Goal: Task Accomplishment & Management: Use online tool/utility

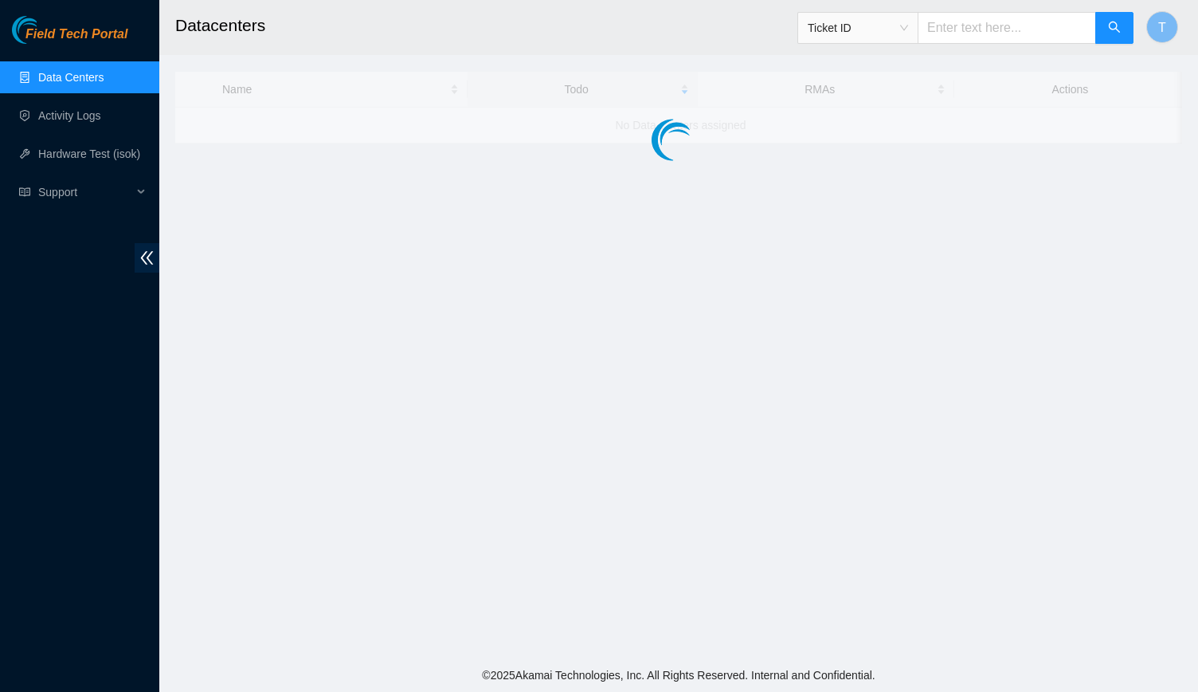
drag, startPoint x: 0, startPoint y: 0, endPoint x: 196, endPoint y: 633, distance: 662.4
click at [196, 633] on main "Datacenters Ticket ID T Name Todo RMAs Actions No Data Centers assigned" at bounding box center [678, 329] width 1039 height 658
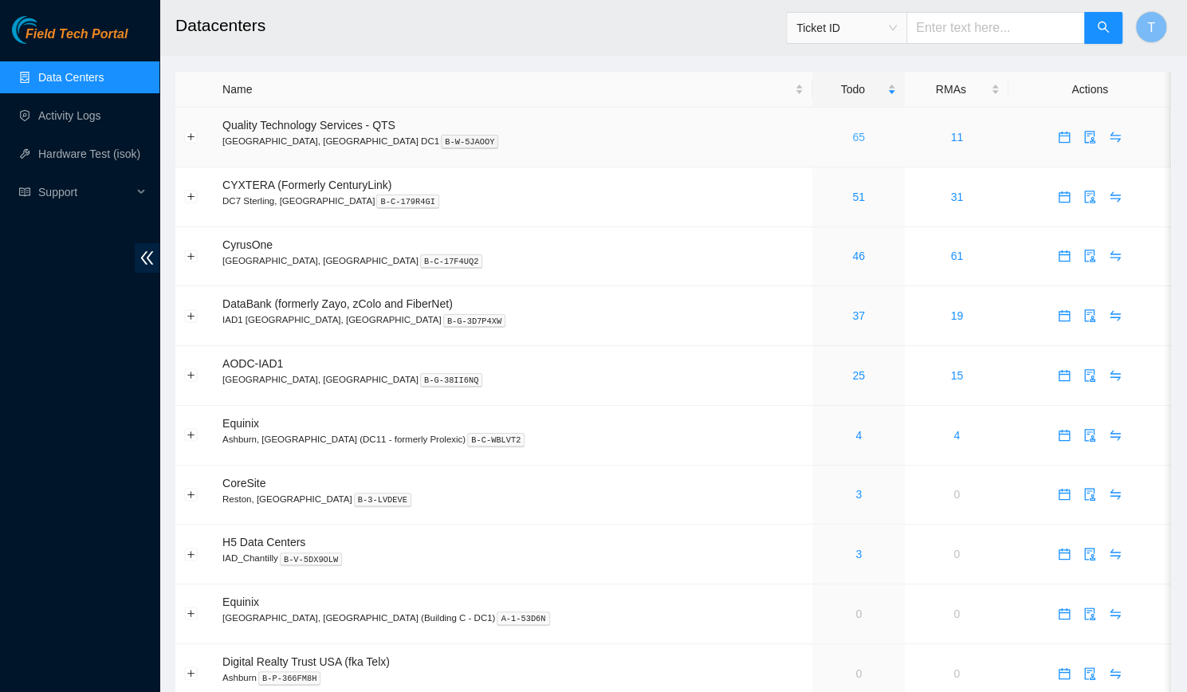
click at [852, 135] on link "65" at bounding box center [858, 137] width 13 height 13
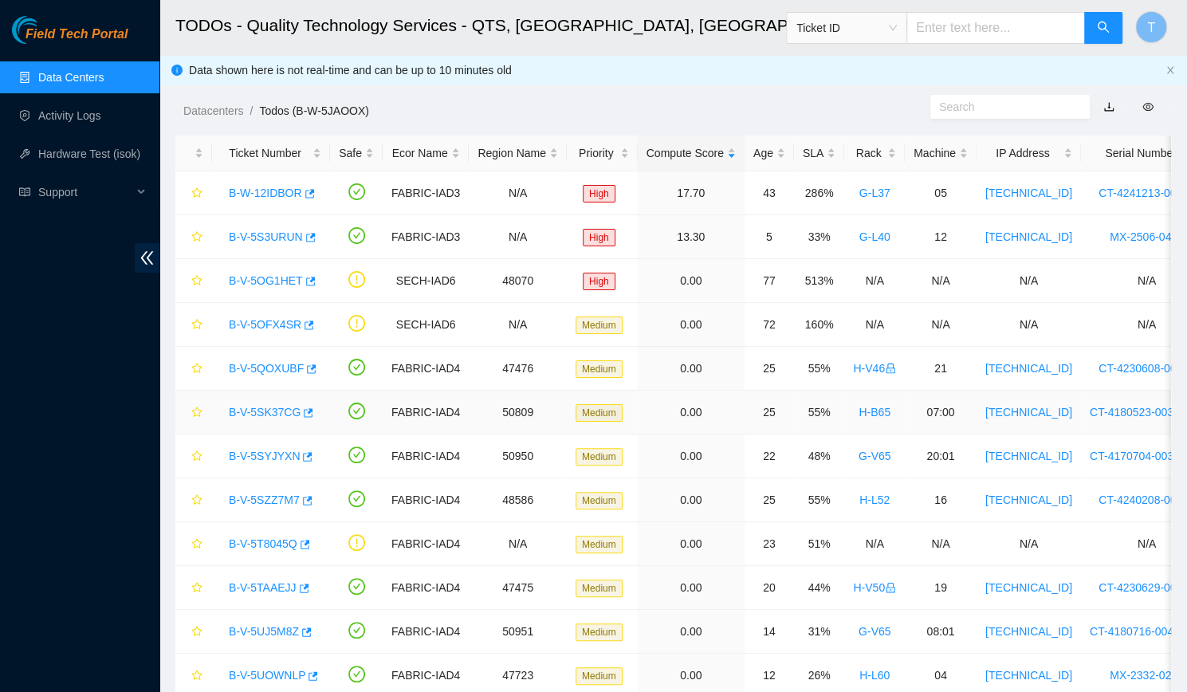
click at [247, 406] on link "B-V-5SK37CG" at bounding box center [265, 412] width 72 height 13
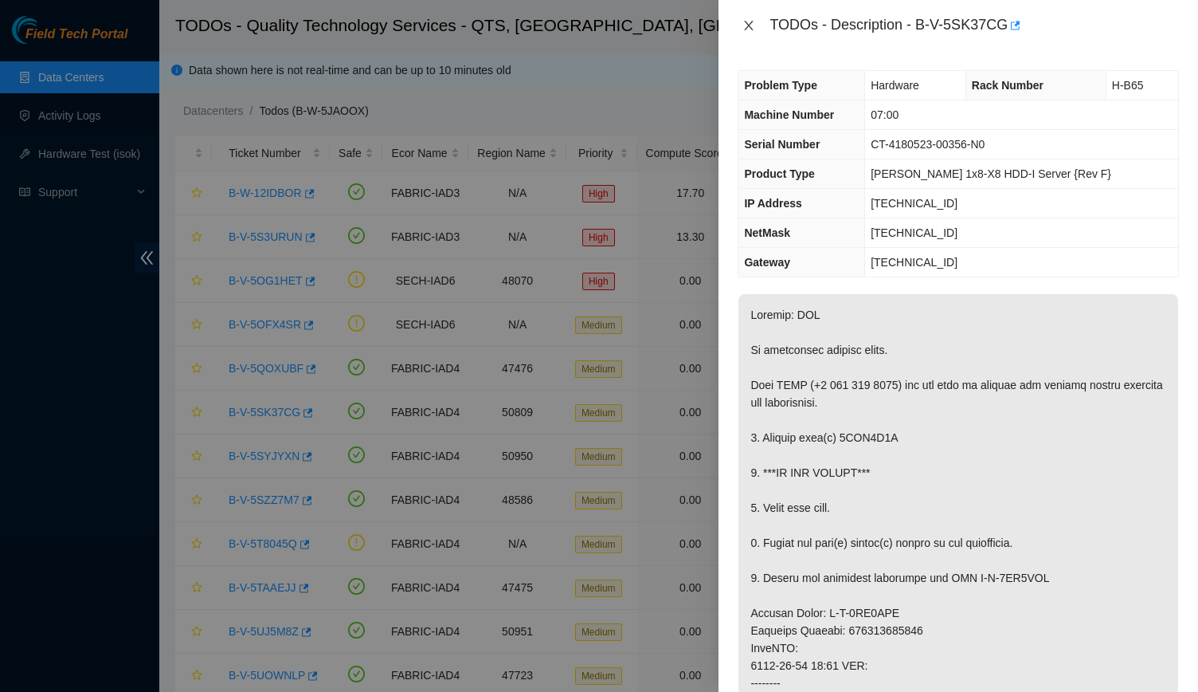
click at [747, 20] on icon "close" at bounding box center [749, 25] width 13 height 13
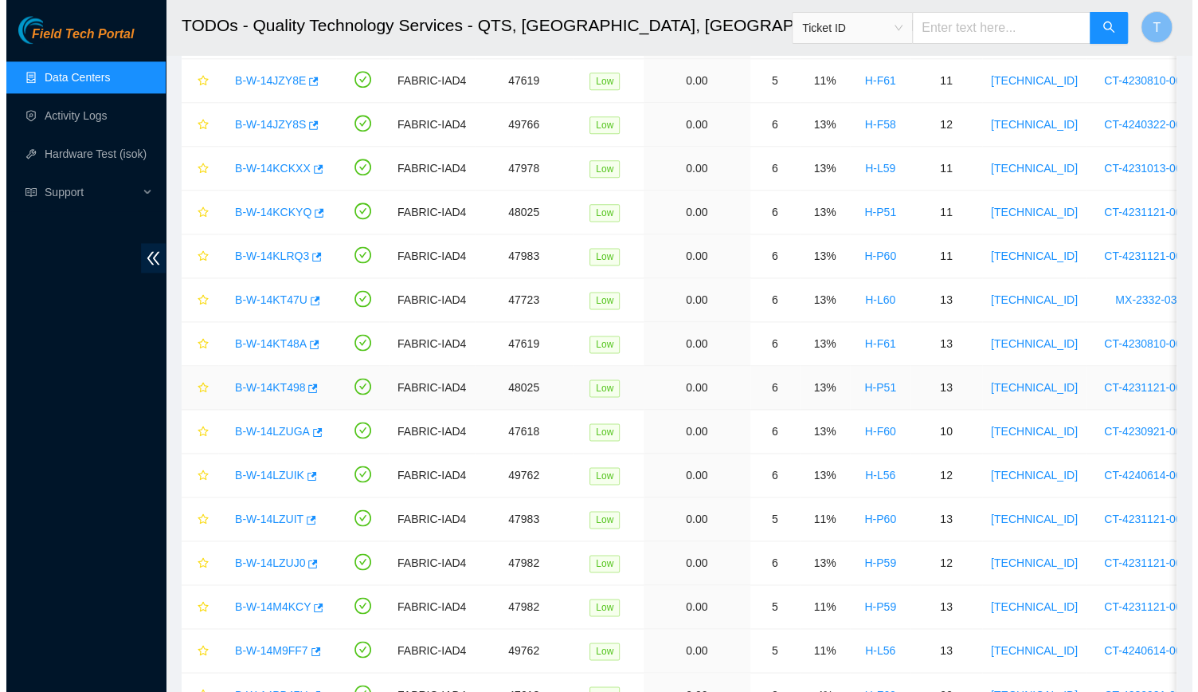
scroll to position [1228, 0]
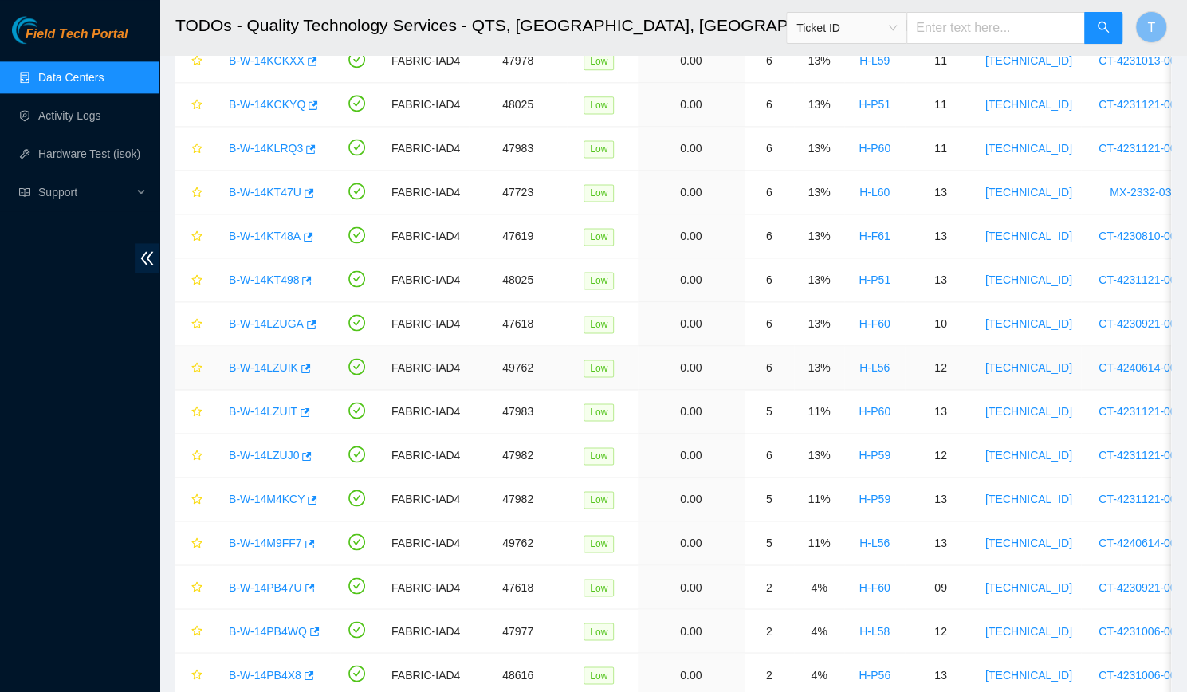
click at [255, 361] on link "B-W-14LZUIK" at bounding box center [263, 367] width 69 height 13
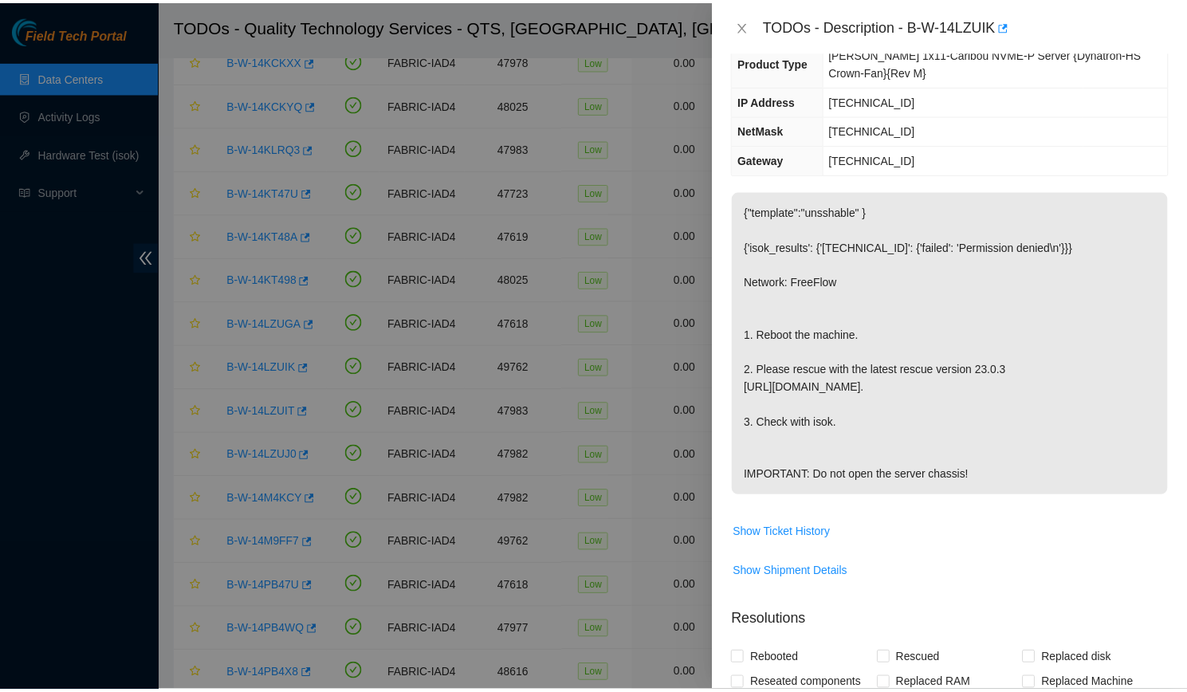
scroll to position [161, 0]
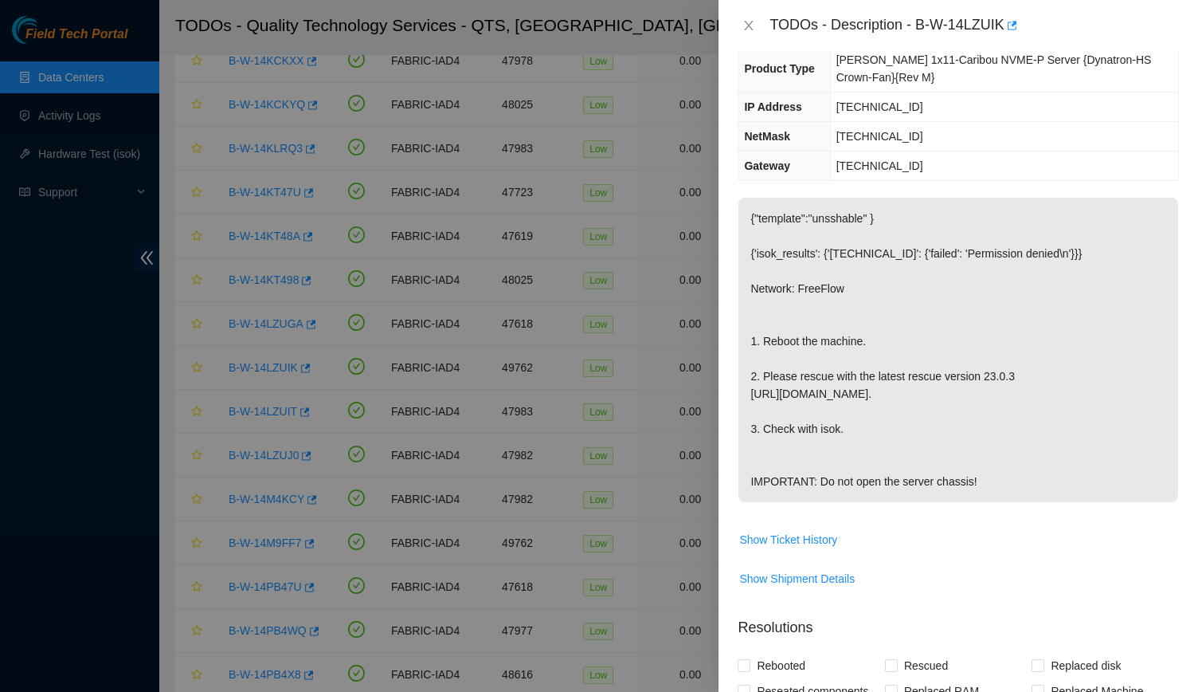
click at [749, 17] on div "TODOs - Description - B-W-14LZUIK" at bounding box center [958, 25] width 441 height 25
click at [743, 33] on div "TODOs - Description - B-W-14LZUIK" at bounding box center [958, 25] width 441 height 25
click at [743, 33] on button "Close" at bounding box center [749, 25] width 22 height 15
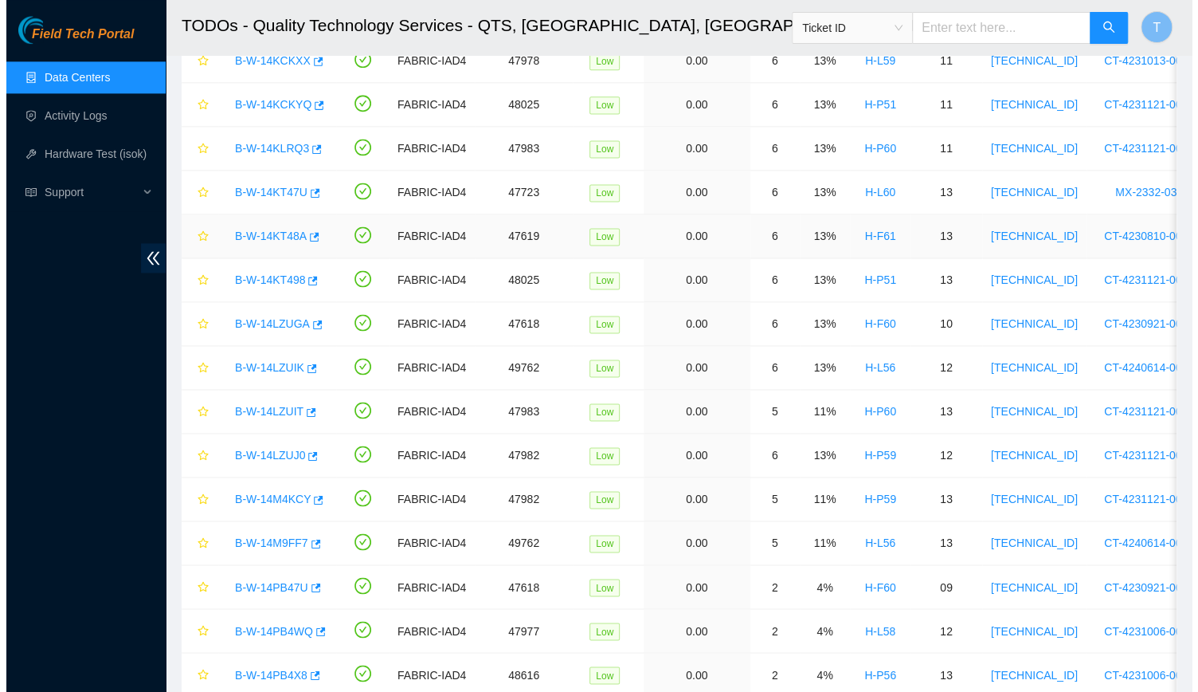
scroll to position [187, 0]
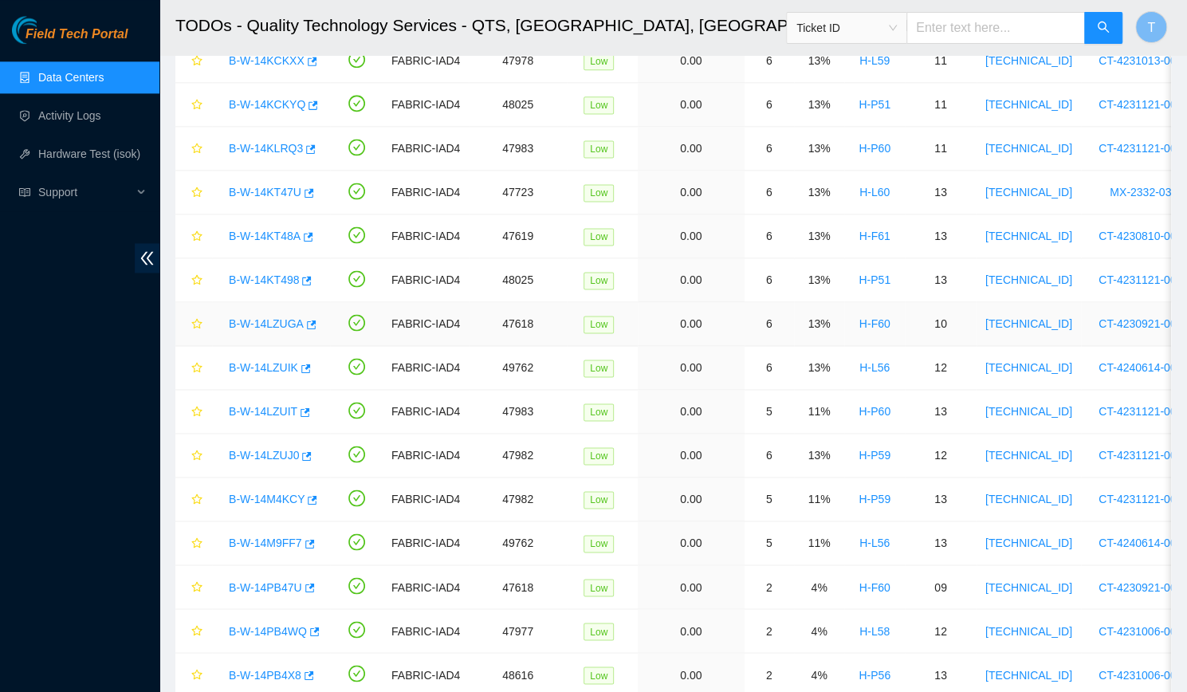
click at [245, 317] on link "B-W-14LZUGA" at bounding box center [266, 323] width 75 height 13
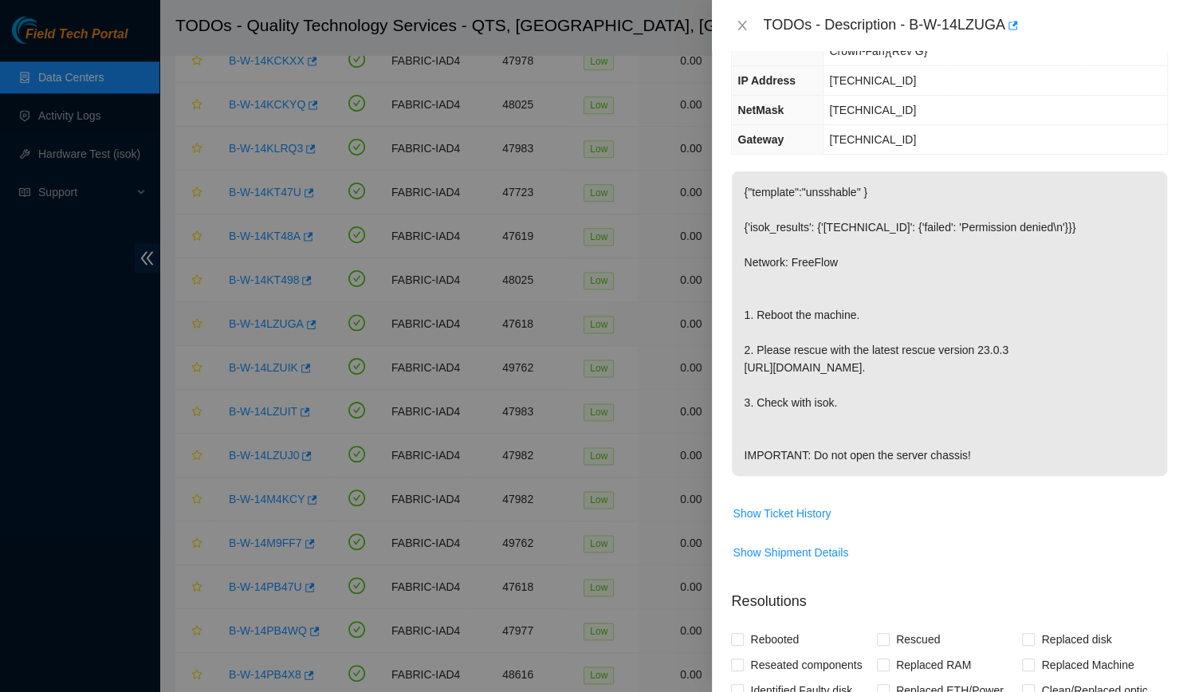
scroll to position [161, 0]
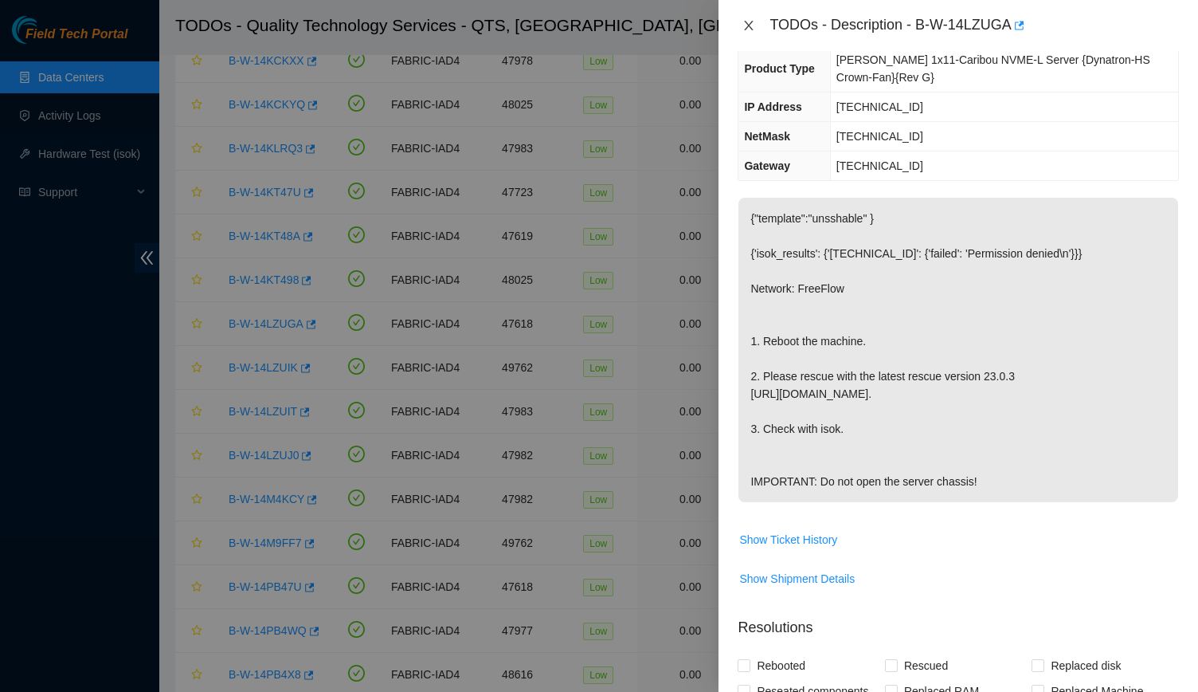
click at [756, 25] on button "Close" at bounding box center [749, 25] width 22 height 15
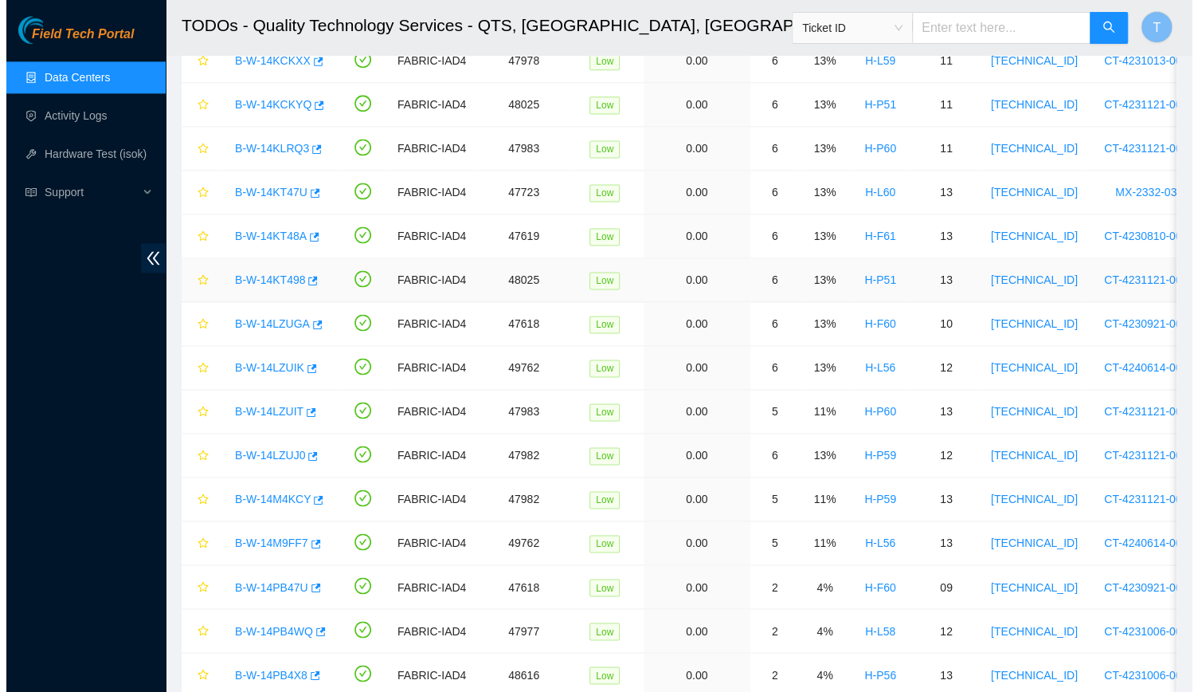
scroll to position [187, 0]
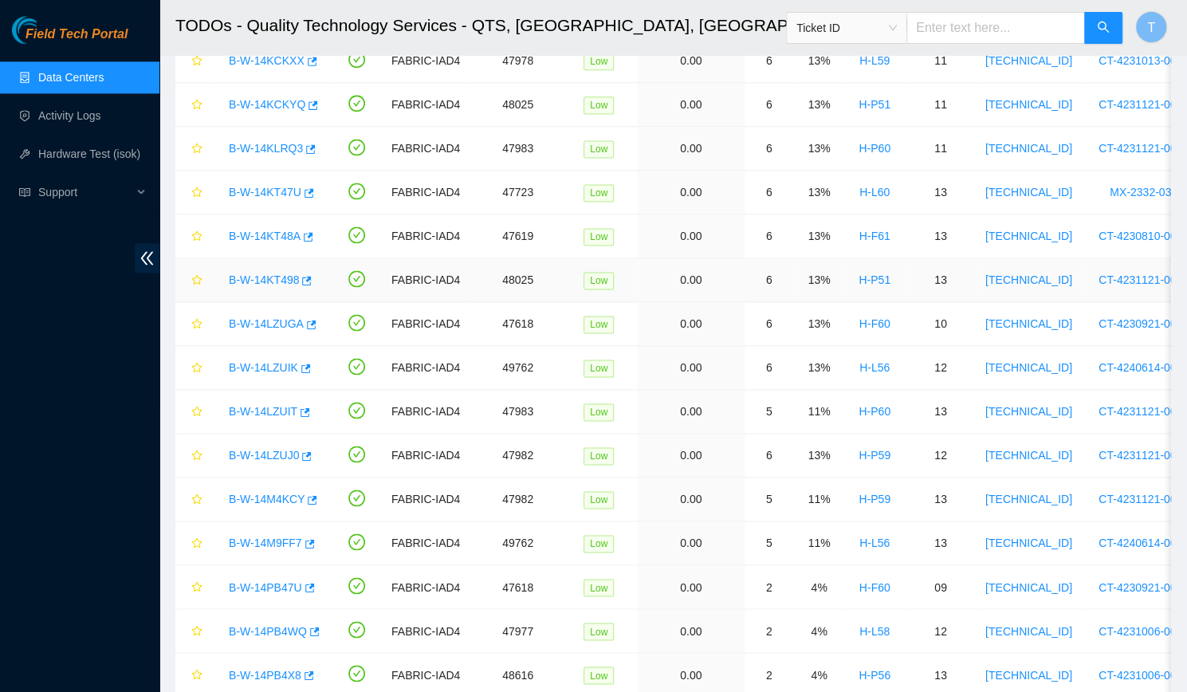
click at [266, 273] on link "B-W-14KT498" at bounding box center [264, 279] width 70 height 13
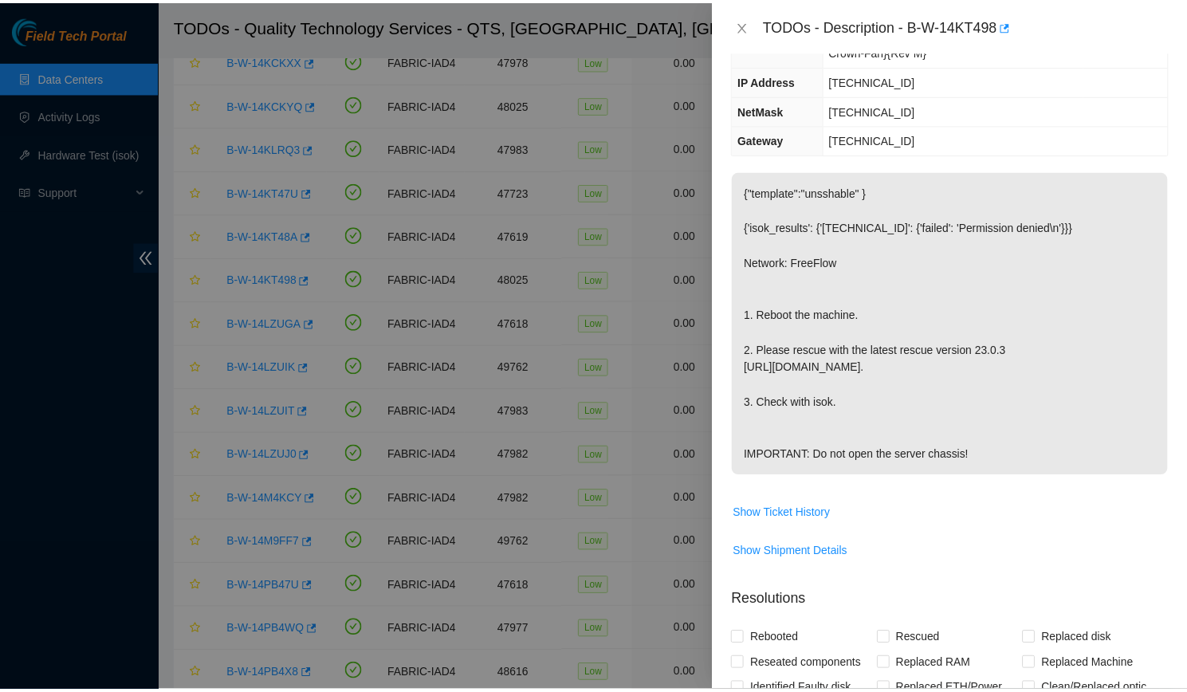
scroll to position [161, 0]
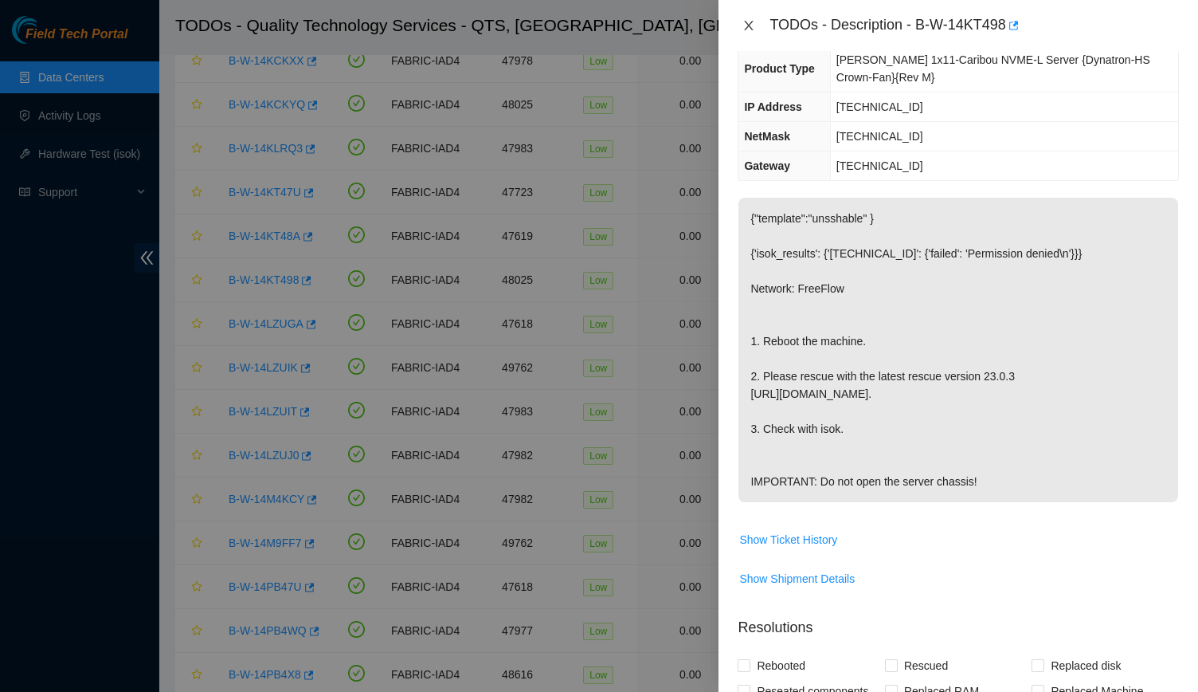
click at [750, 23] on icon "close" at bounding box center [749, 25] width 13 height 13
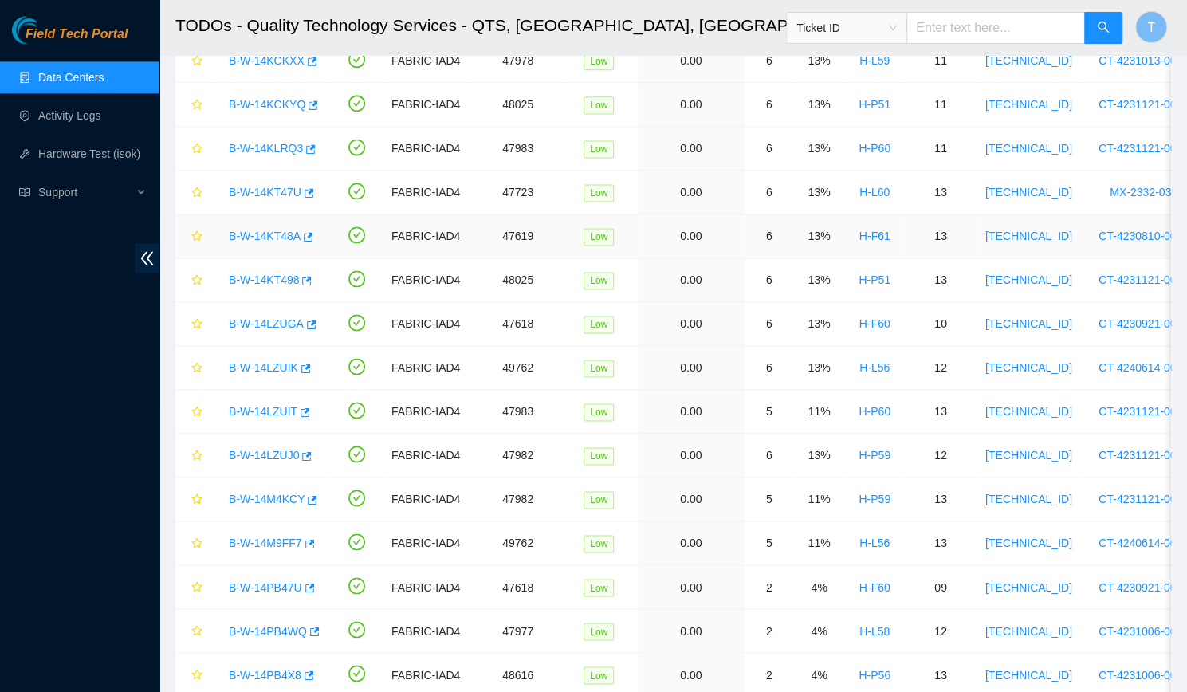
click at [269, 229] on link "B-W-14KT48A" at bounding box center [265, 235] width 72 height 13
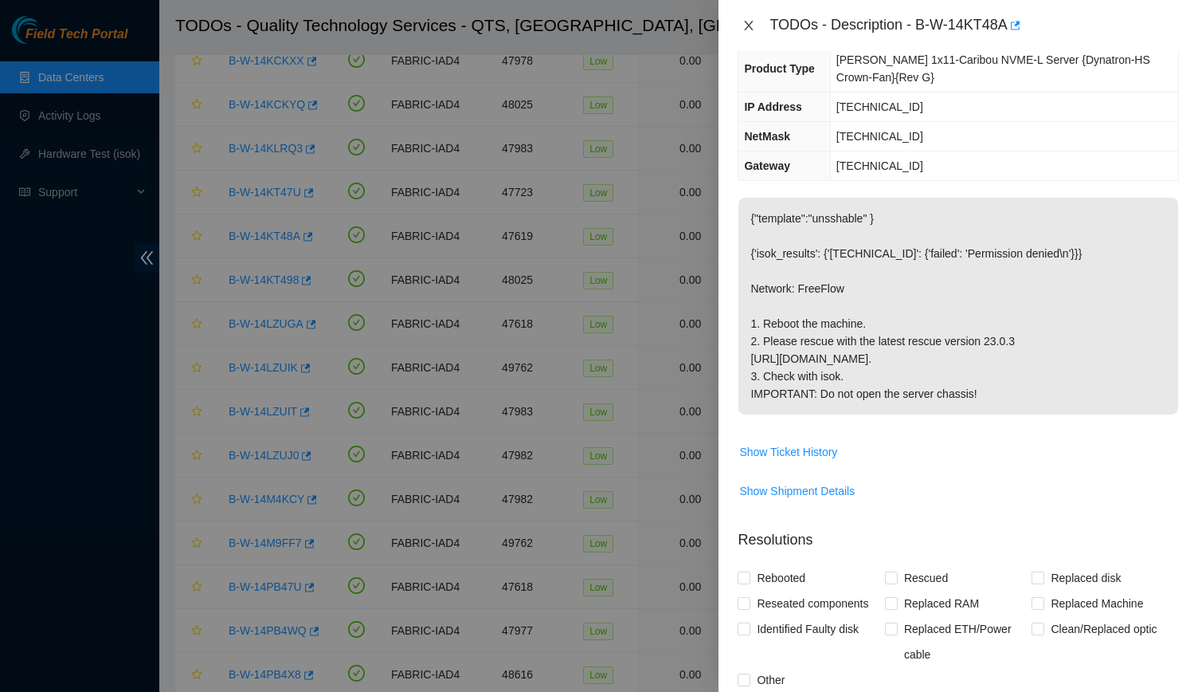
click at [747, 19] on icon "close" at bounding box center [749, 25] width 13 height 13
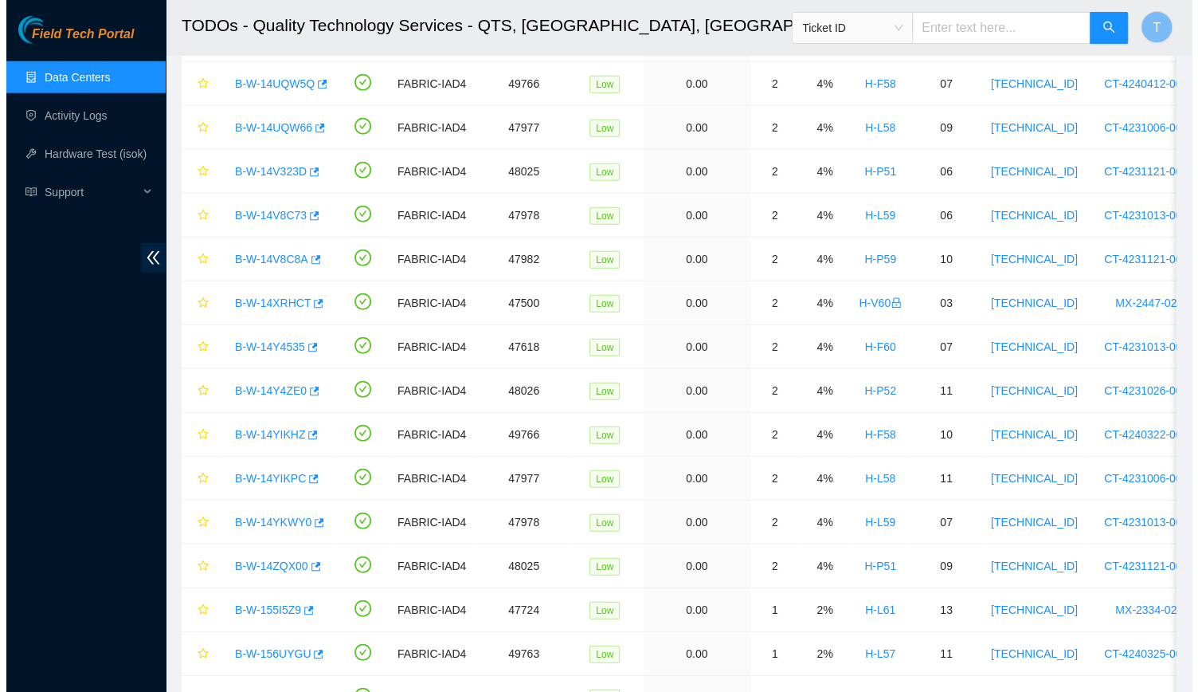
scroll to position [2372, 0]
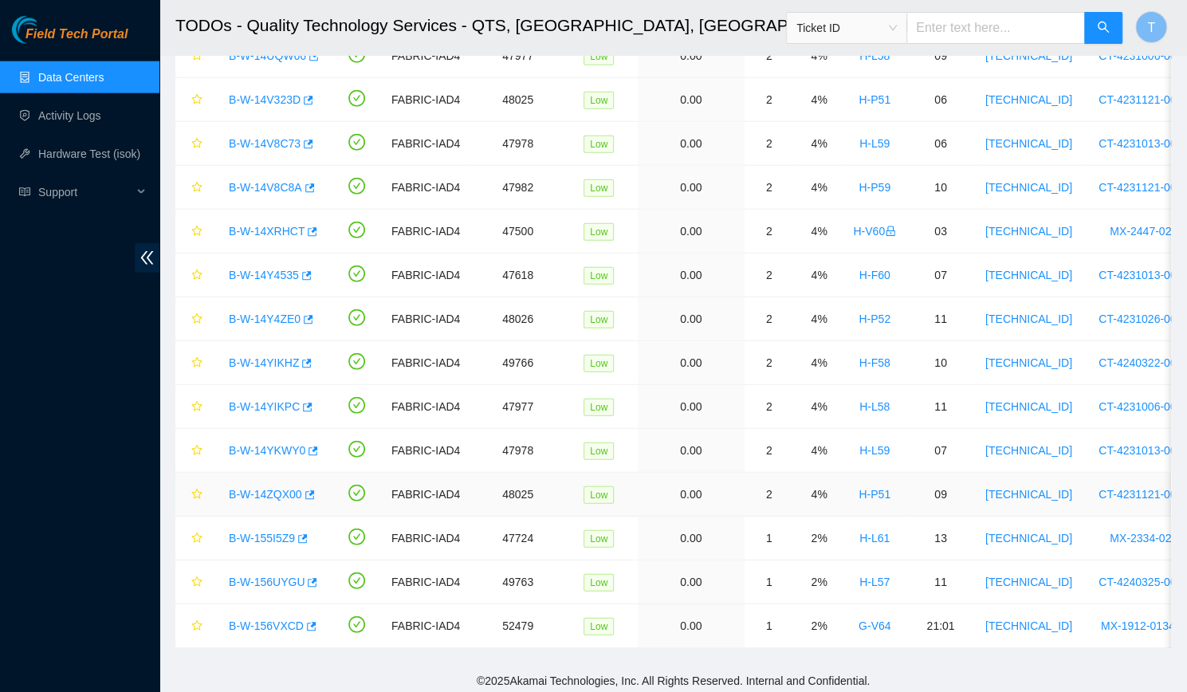
click at [247, 485] on div "B-W-14ZQX00" at bounding box center [271, 493] width 100 height 25
click at [259, 488] on link "B-W-14ZQX00" at bounding box center [265, 494] width 73 height 13
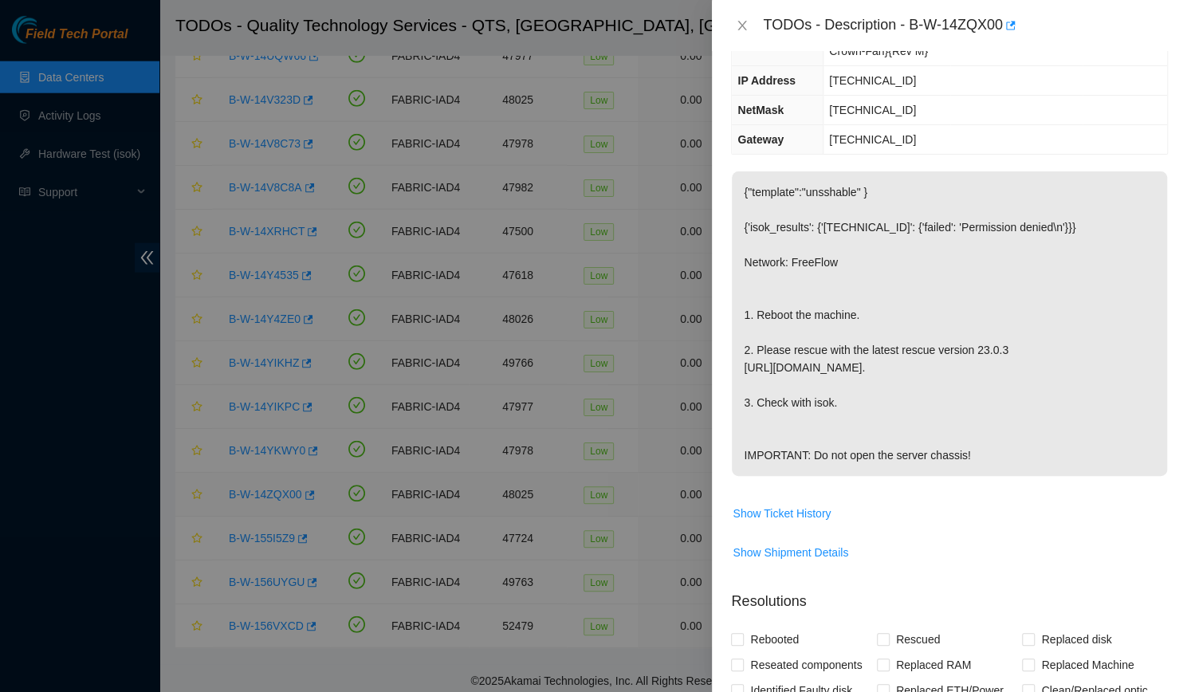
scroll to position [161, 0]
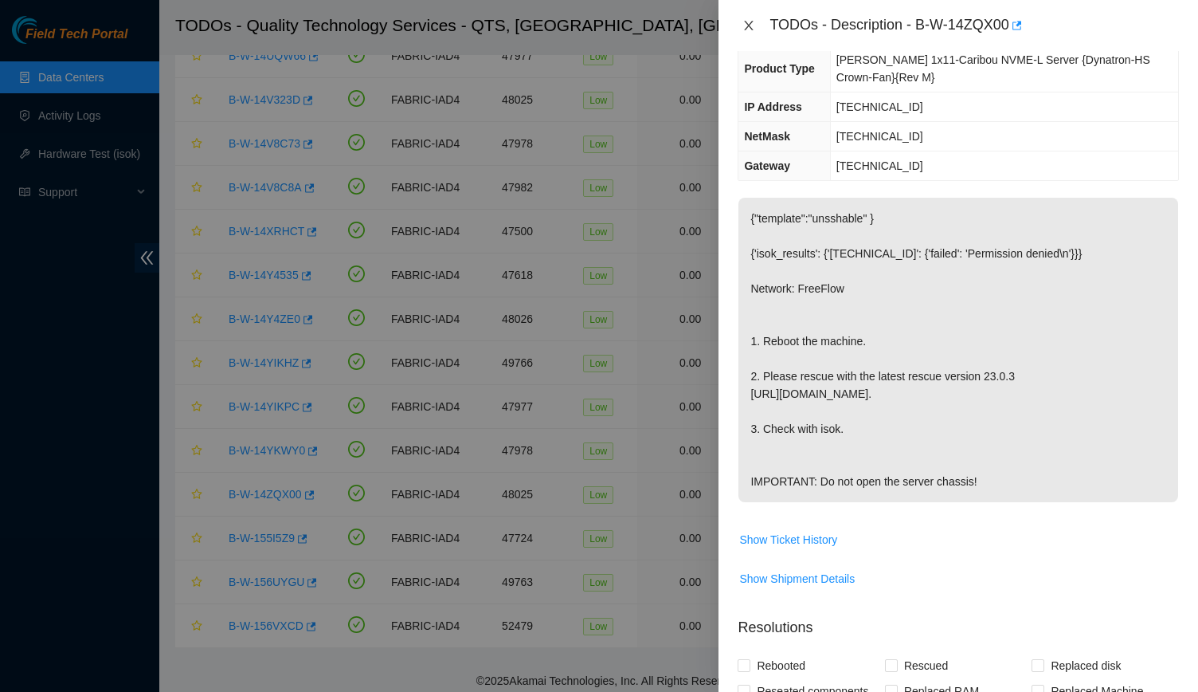
click at [743, 20] on icon "close" at bounding box center [749, 25] width 13 height 13
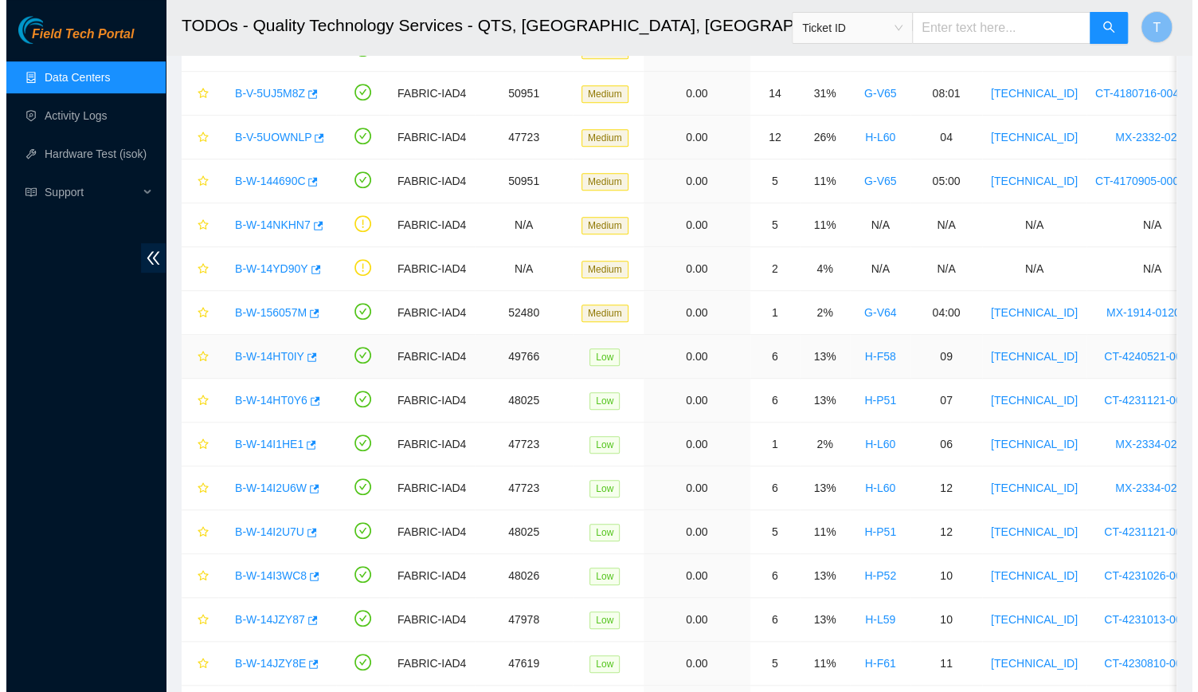
scroll to position [0, 0]
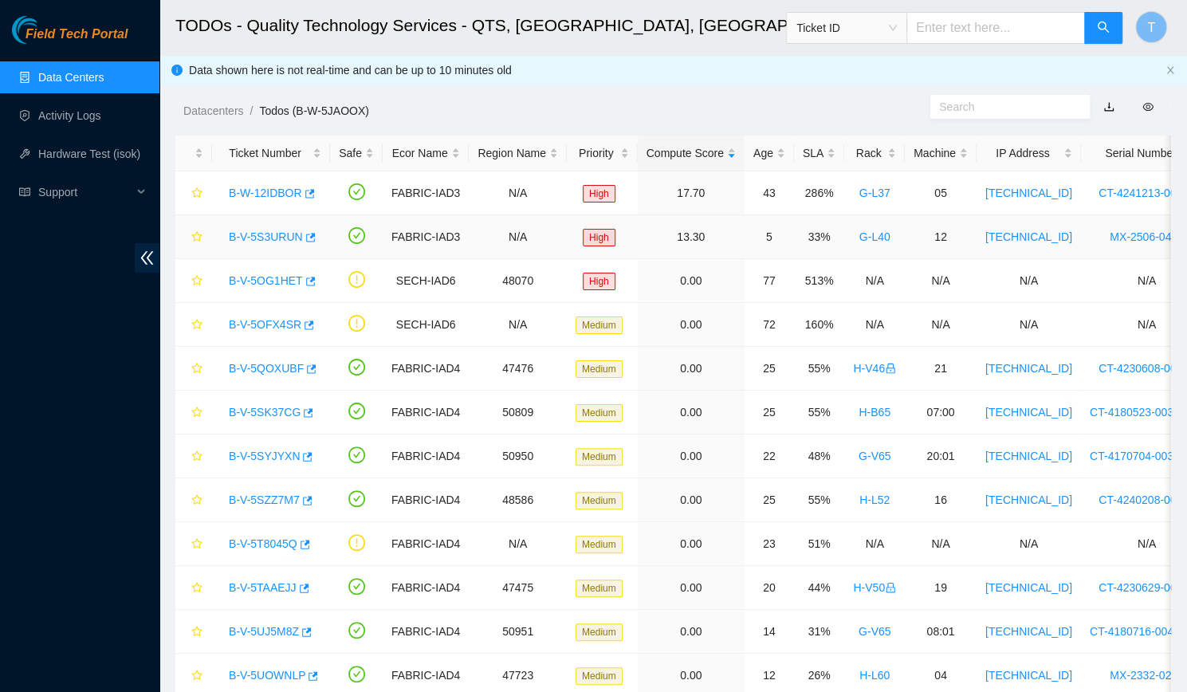
click at [261, 234] on link "B-V-5S3URUN" at bounding box center [266, 236] width 74 height 13
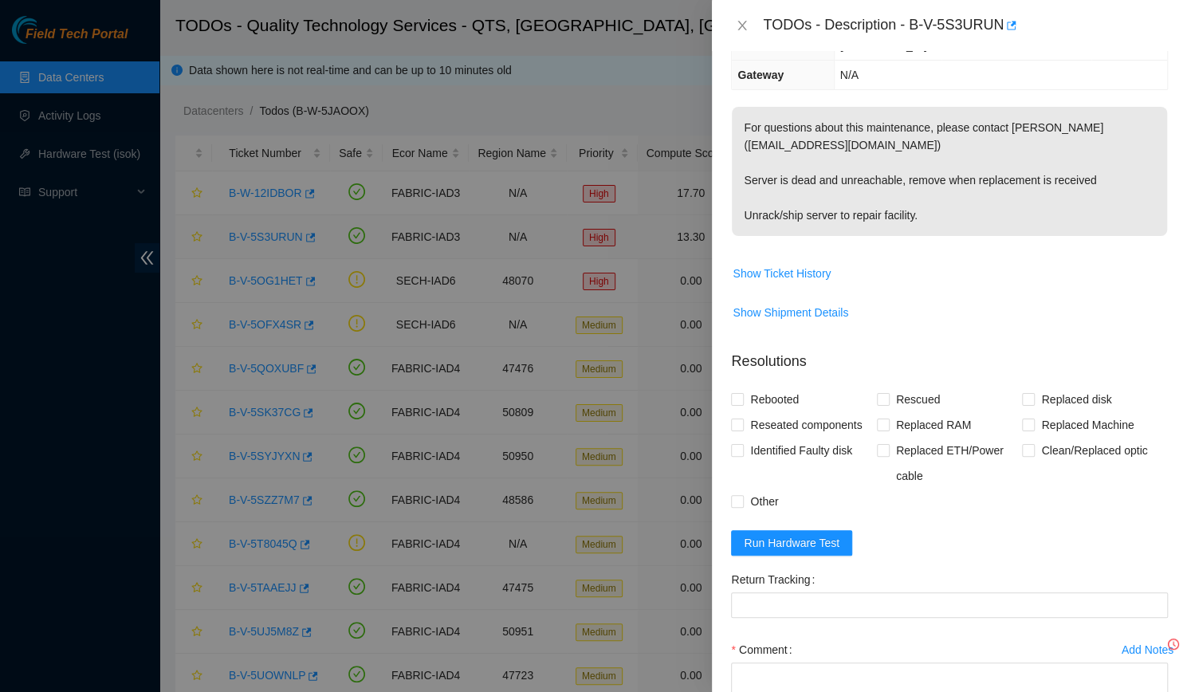
scroll to position [135, 0]
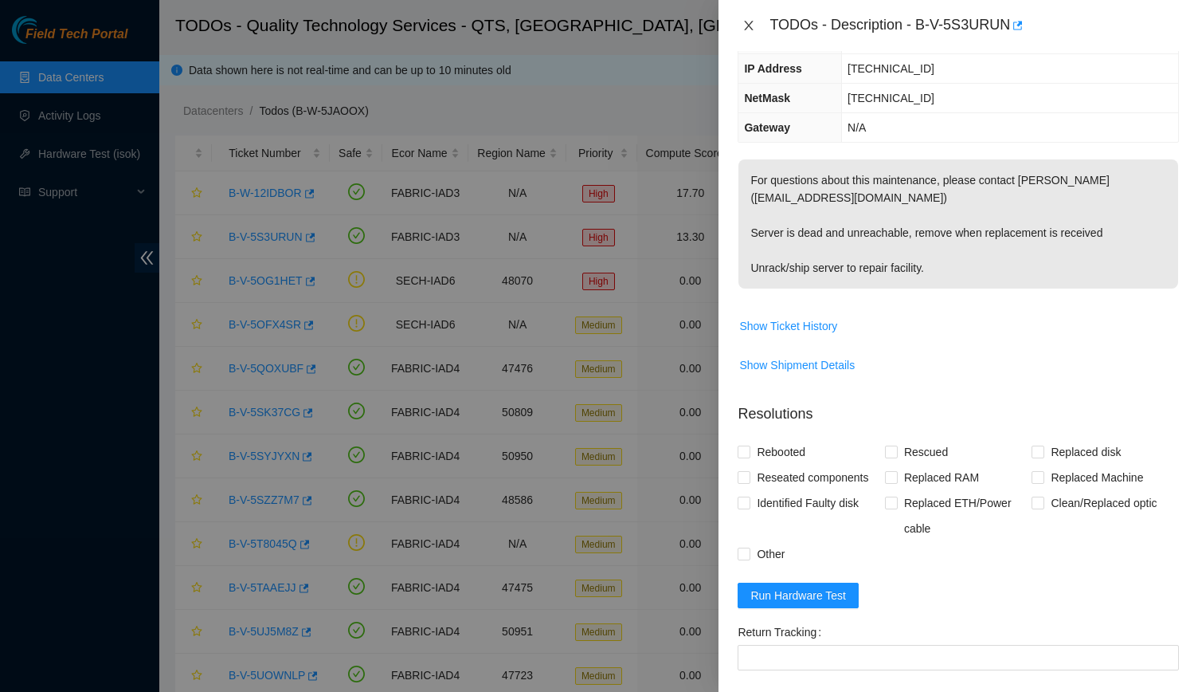
click at [740, 23] on button "Close" at bounding box center [749, 25] width 22 height 15
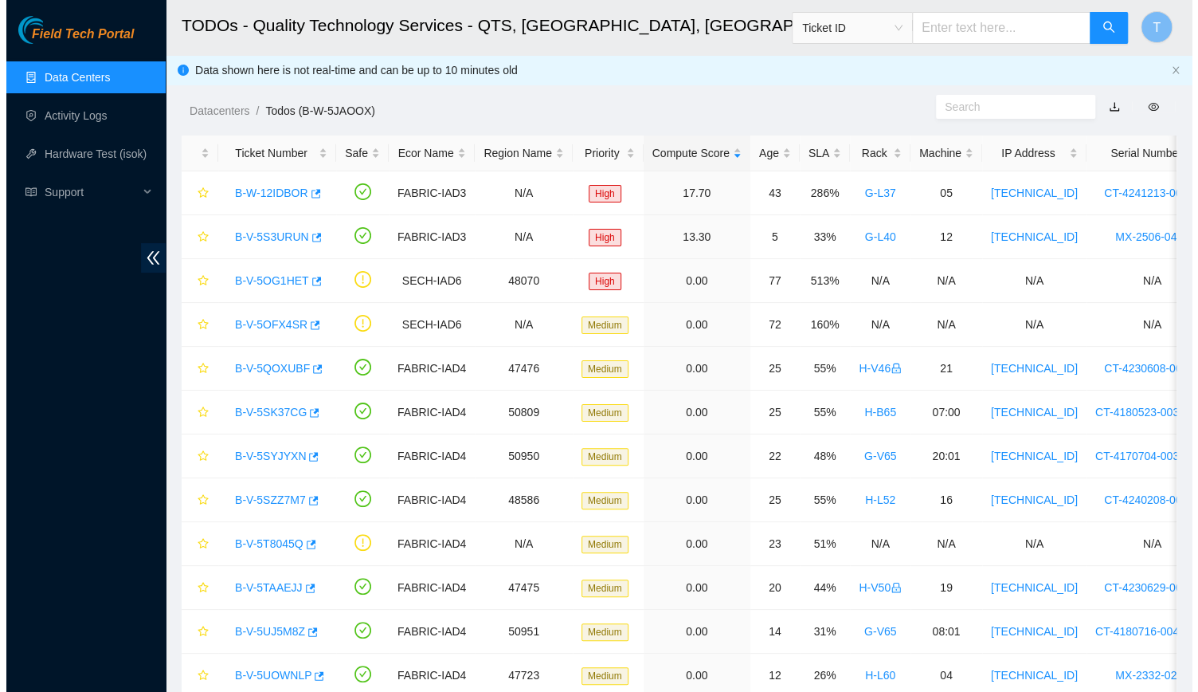
scroll to position [187, 0]
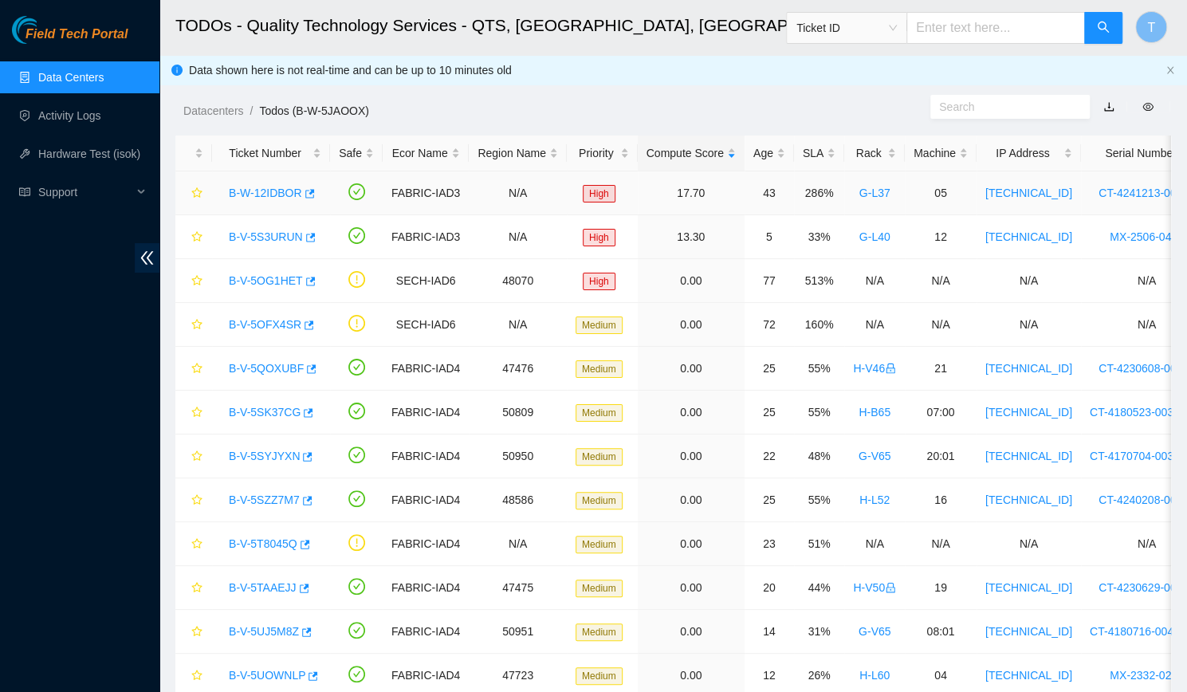
click at [273, 198] on link "B-W-12IDBOR" at bounding box center [265, 192] width 73 height 13
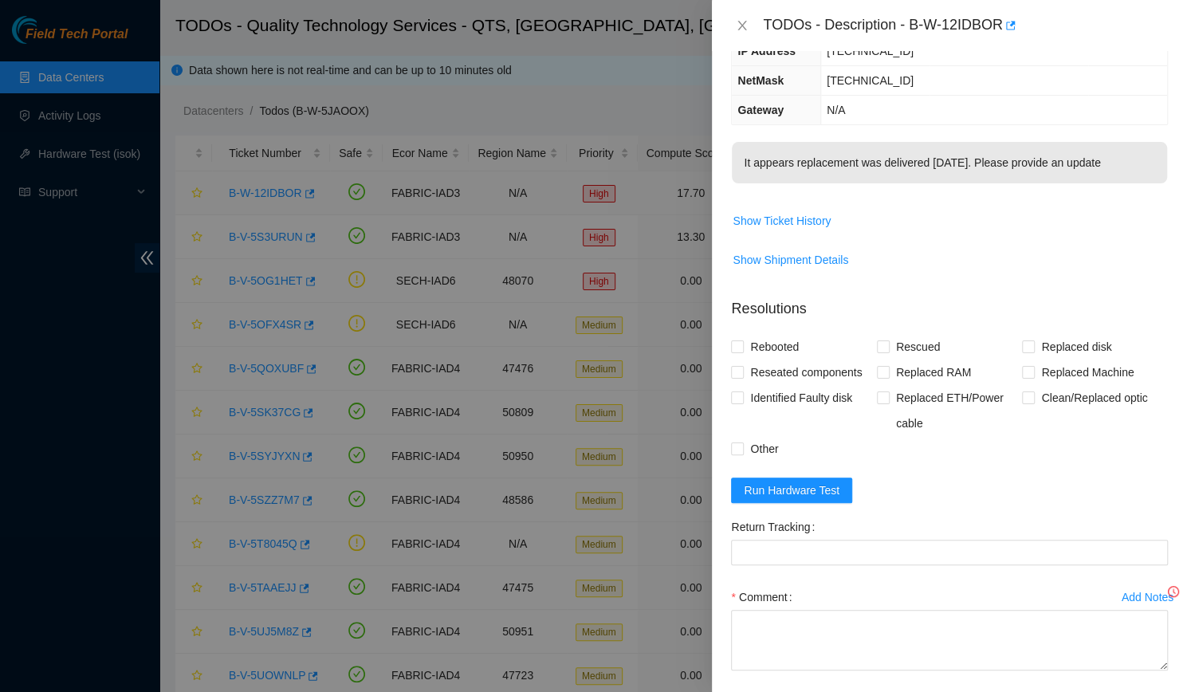
scroll to position [135, 0]
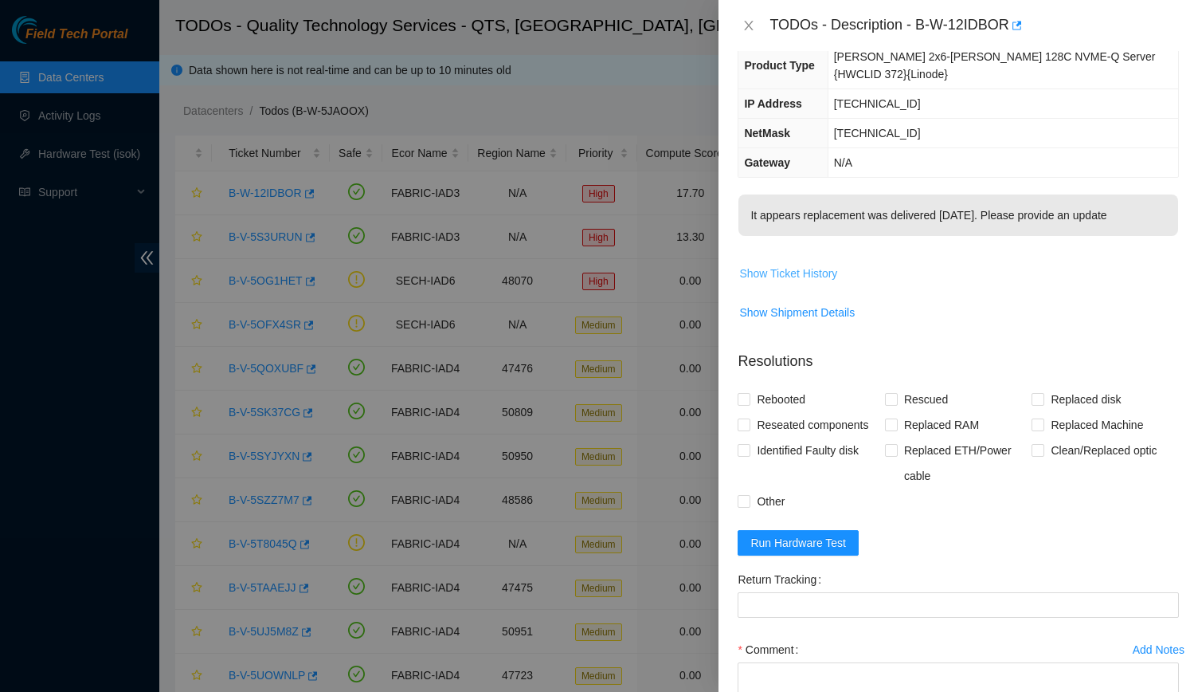
click at [784, 265] on span "Show Ticket History" at bounding box center [788, 274] width 98 height 18
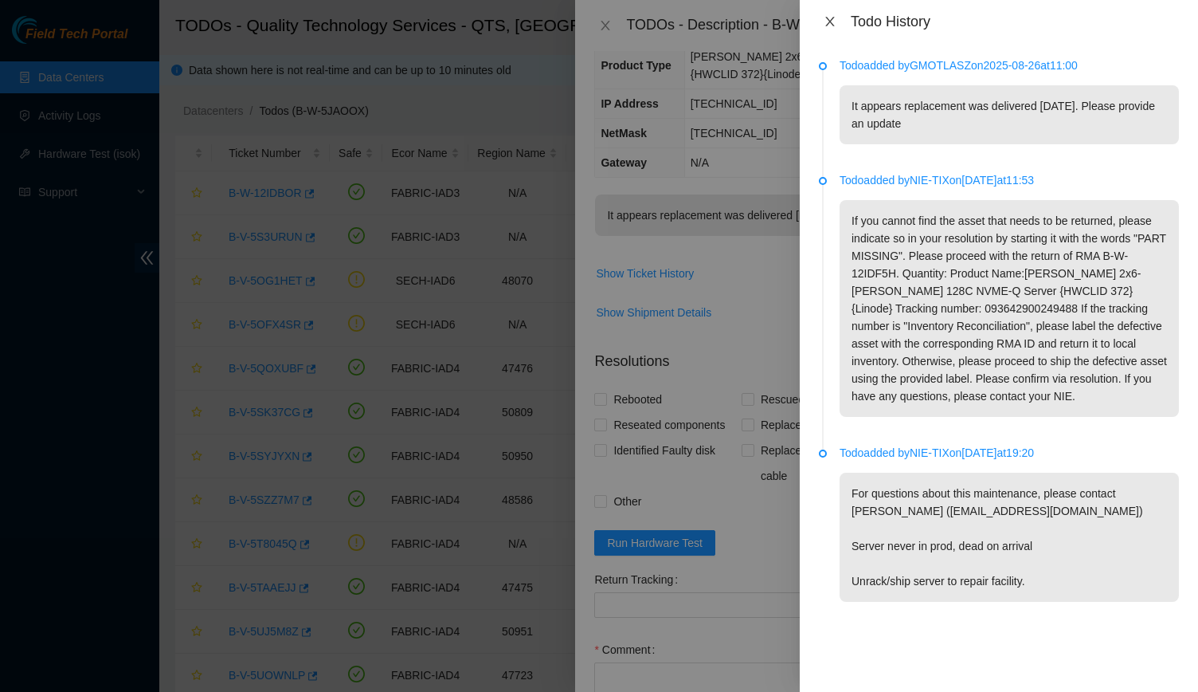
click at [837, 17] on button "Close" at bounding box center [830, 21] width 22 height 15
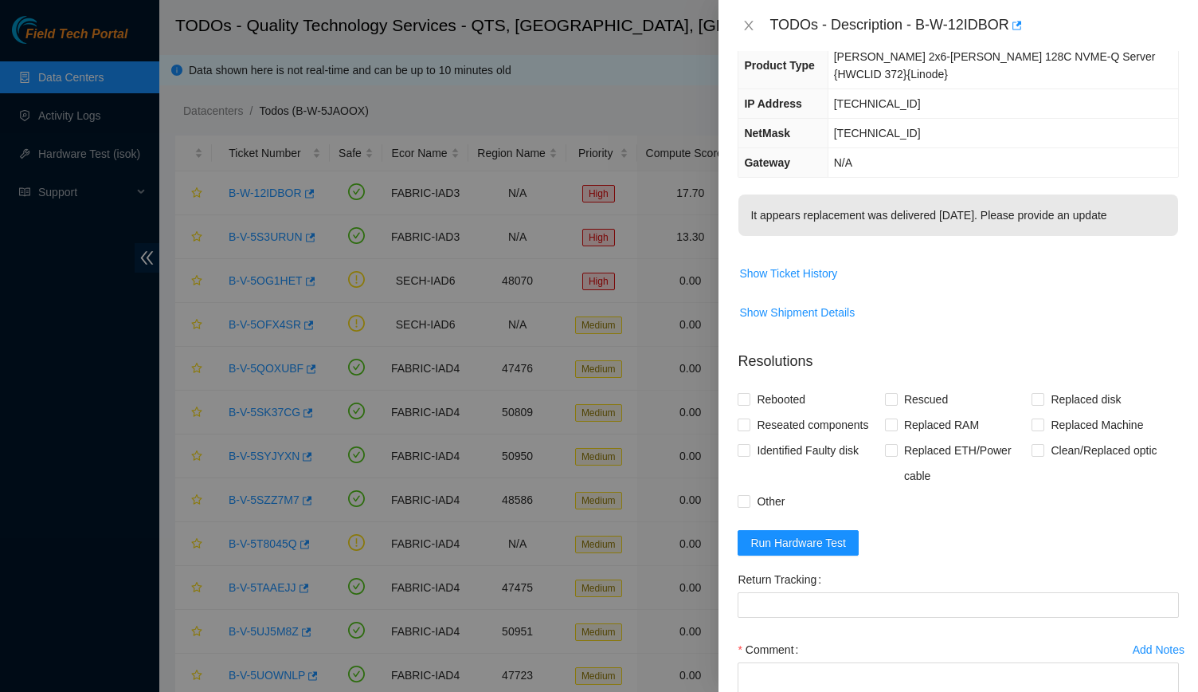
click at [763, 28] on div "TODOs - Description - B-W-12IDBOR" at bounding box center [958, 25] width 441 height 25
click at [759, 26] on button "Close" at bounding box center [749, 25] width 22 height 15
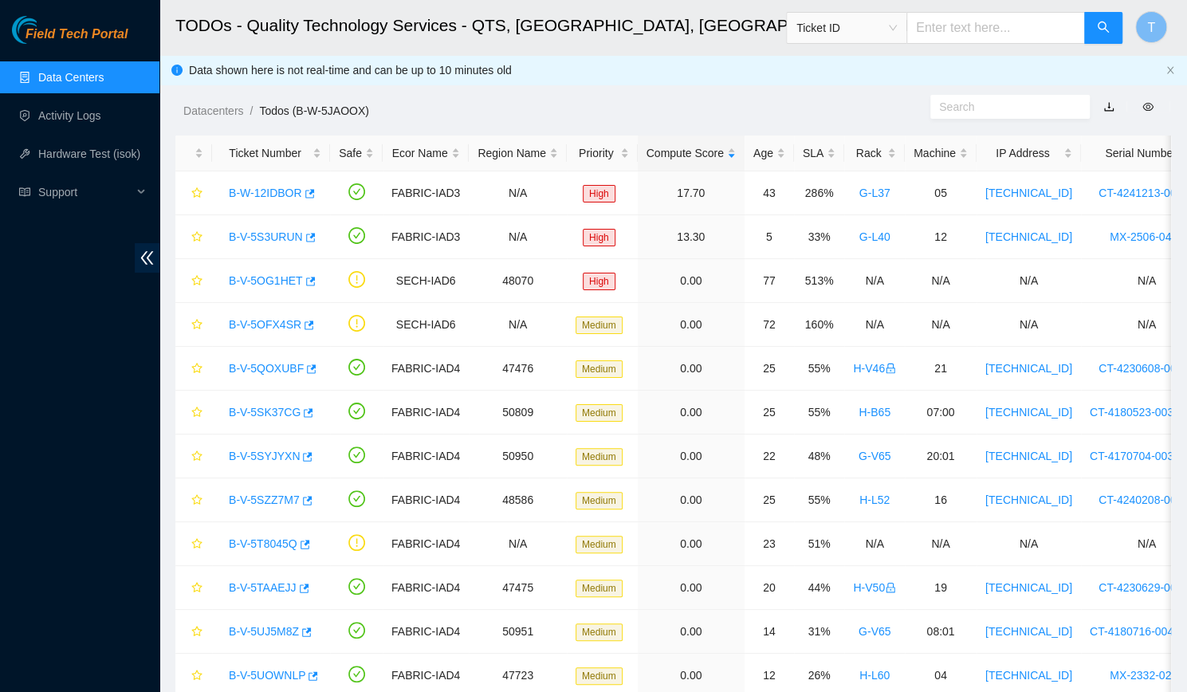
scroll to position [187, 0]
click at [104, 84] on link "Data Centers" at bounding box center [70, 77] width 65 height 13
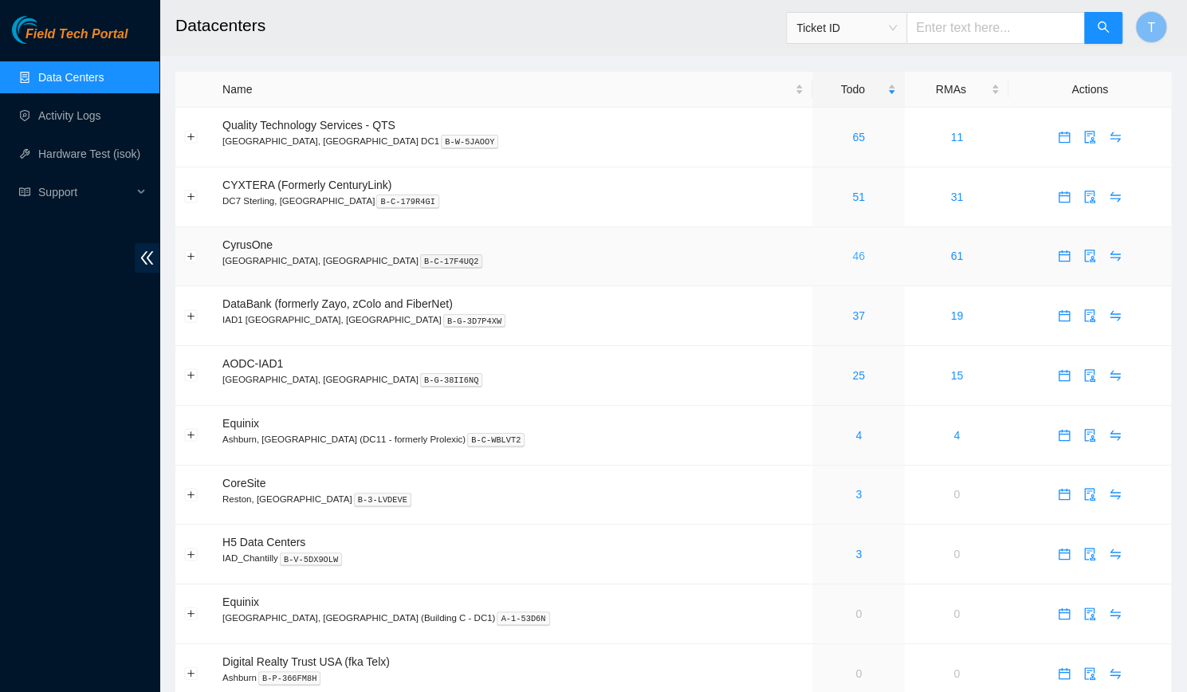
click at [852, 257] on link "46" at bounding box center [858, 255] width 13 height 13
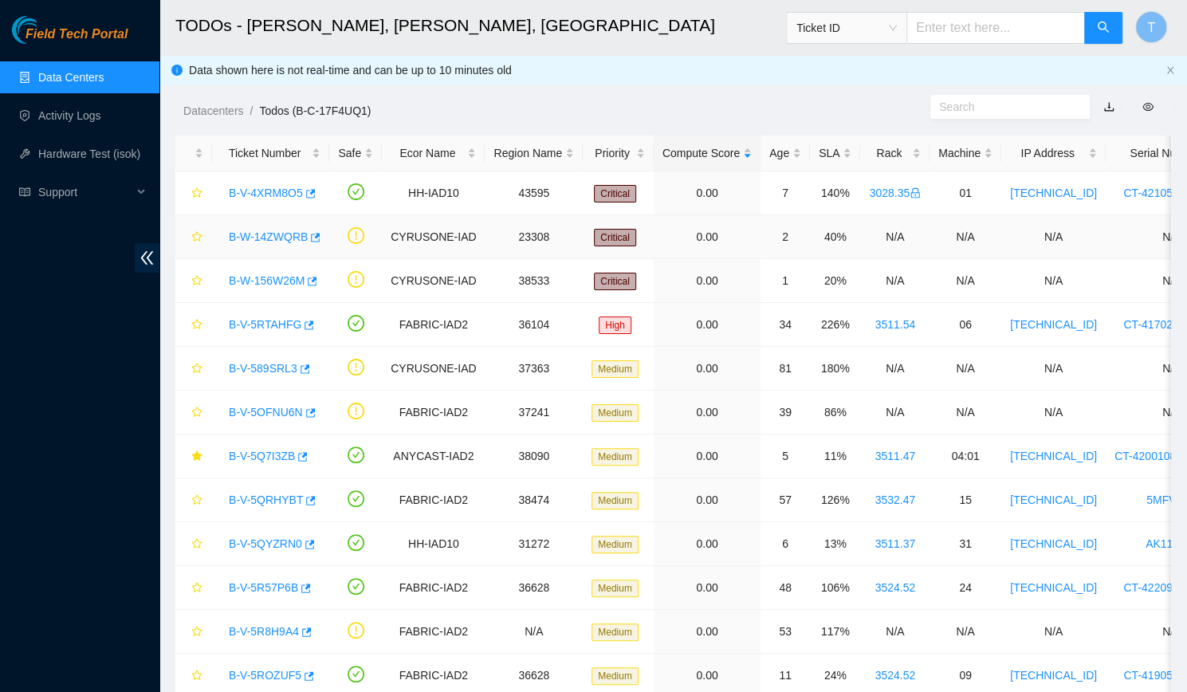
click at [253, 233] on link "B-W-14ZWQRB" at bounding box center [268, 236] width 79 height 13
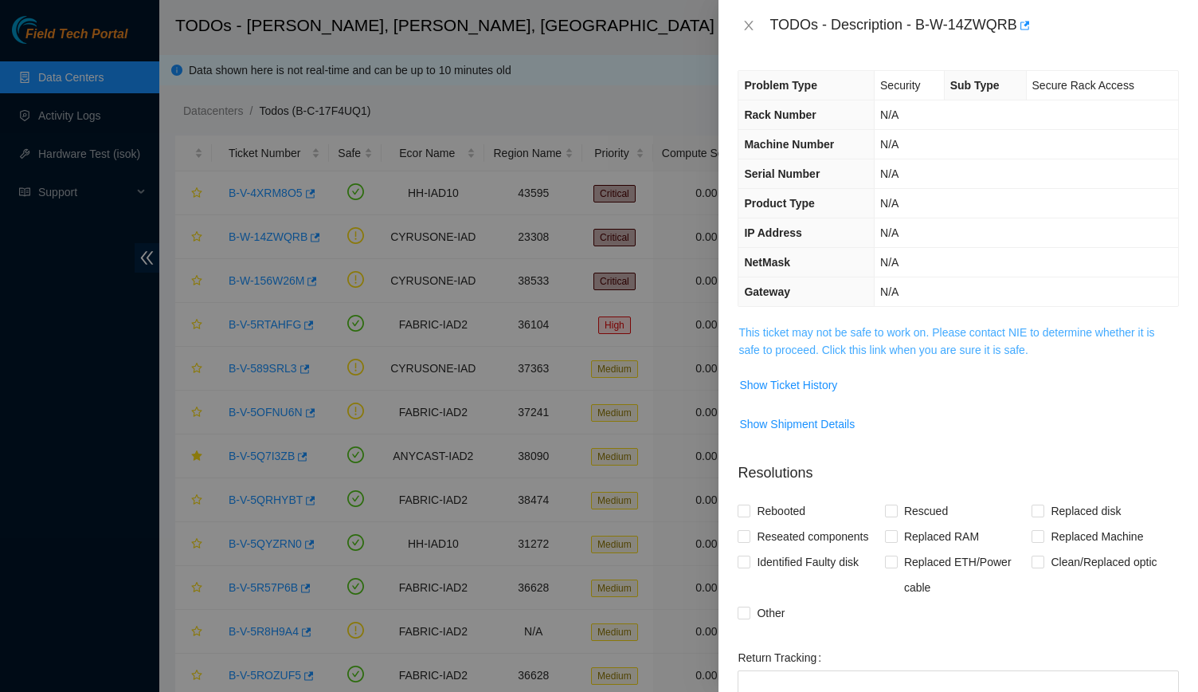
click at [815, 327] on link "This ticket may not be safe to work on. Please contact NIE to determine whether…" at bounding box center [947, 341] width 416 height 30
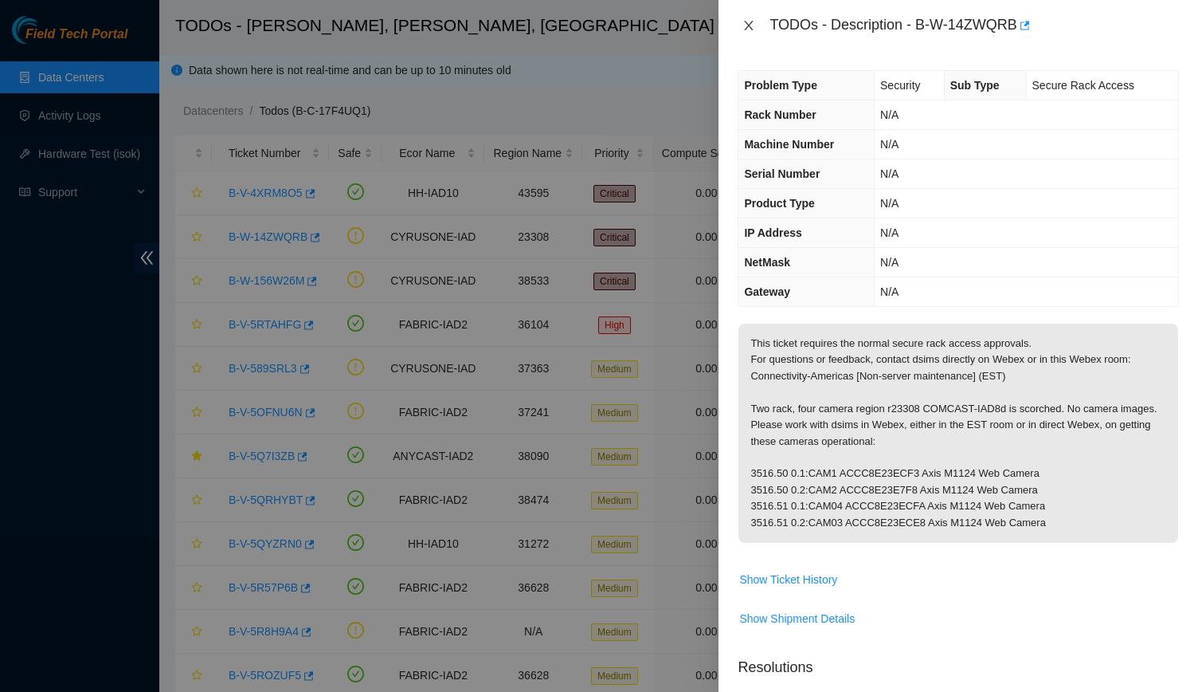
click at [754, 31] on icon "close" at bounding box center [749, 25] width 13 height 13
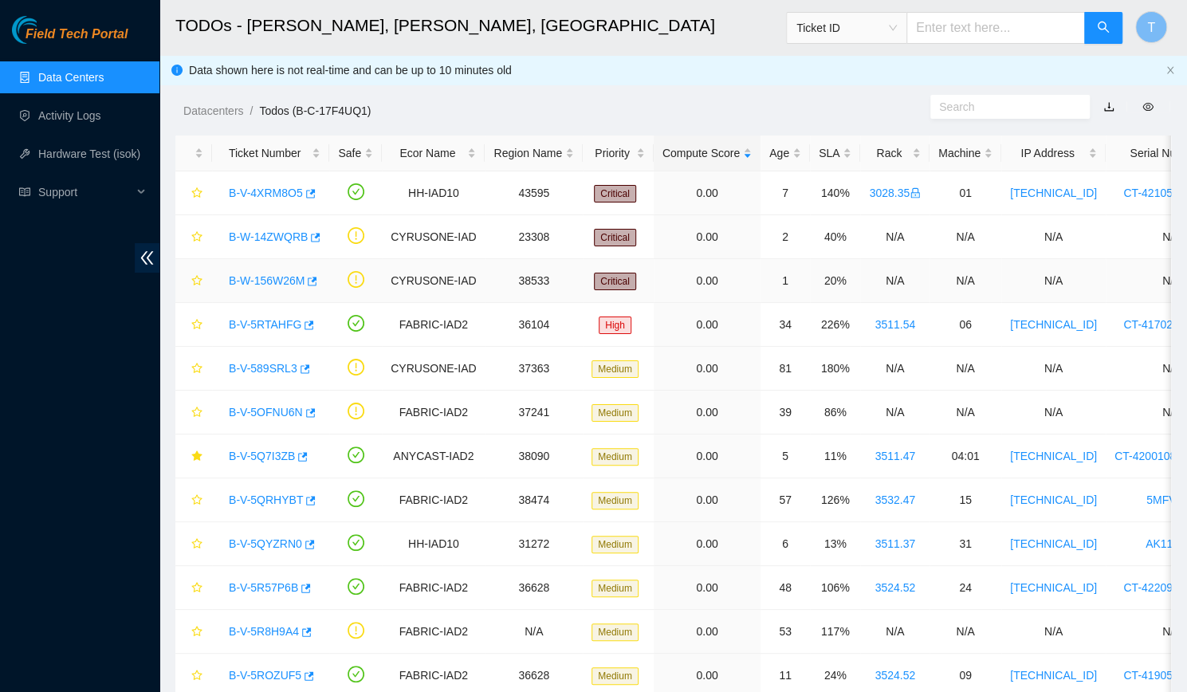
click at [286, 279] on link "B-W-156W26M" at bounding box center [267, 280] width 76 height 13
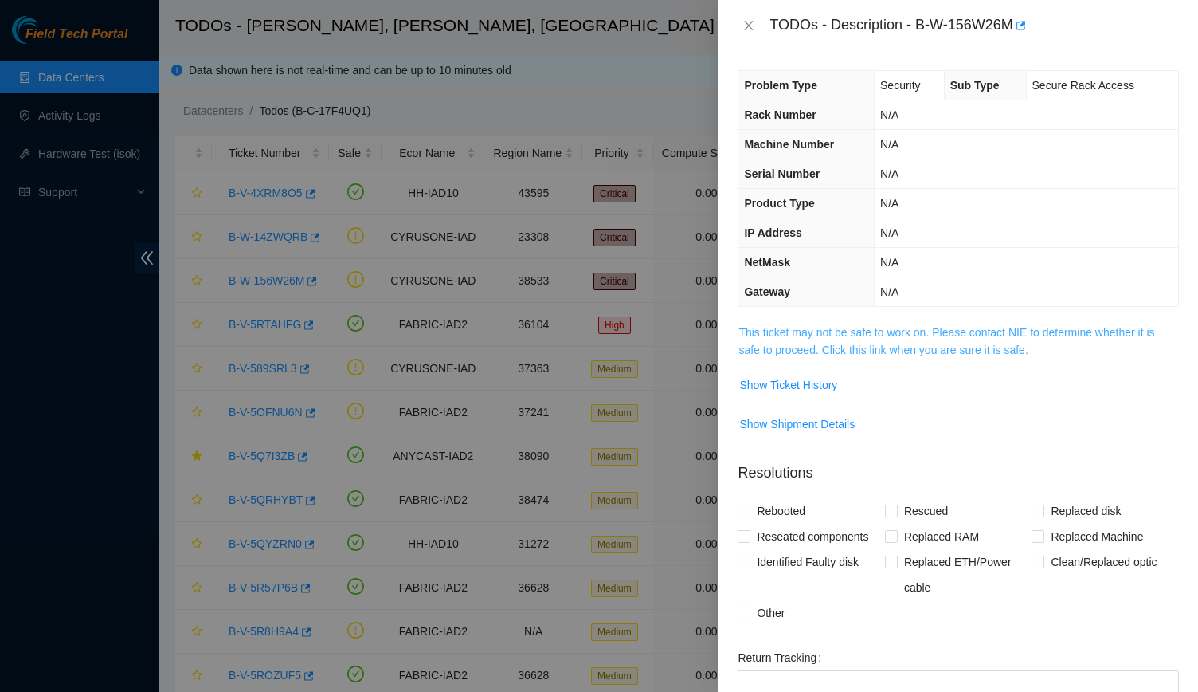
click at [790, 328] on link "This ticket may not be safe to work on. Please contact NIE to determine whether…" at bounding box center [947, 341] width 416 height 30
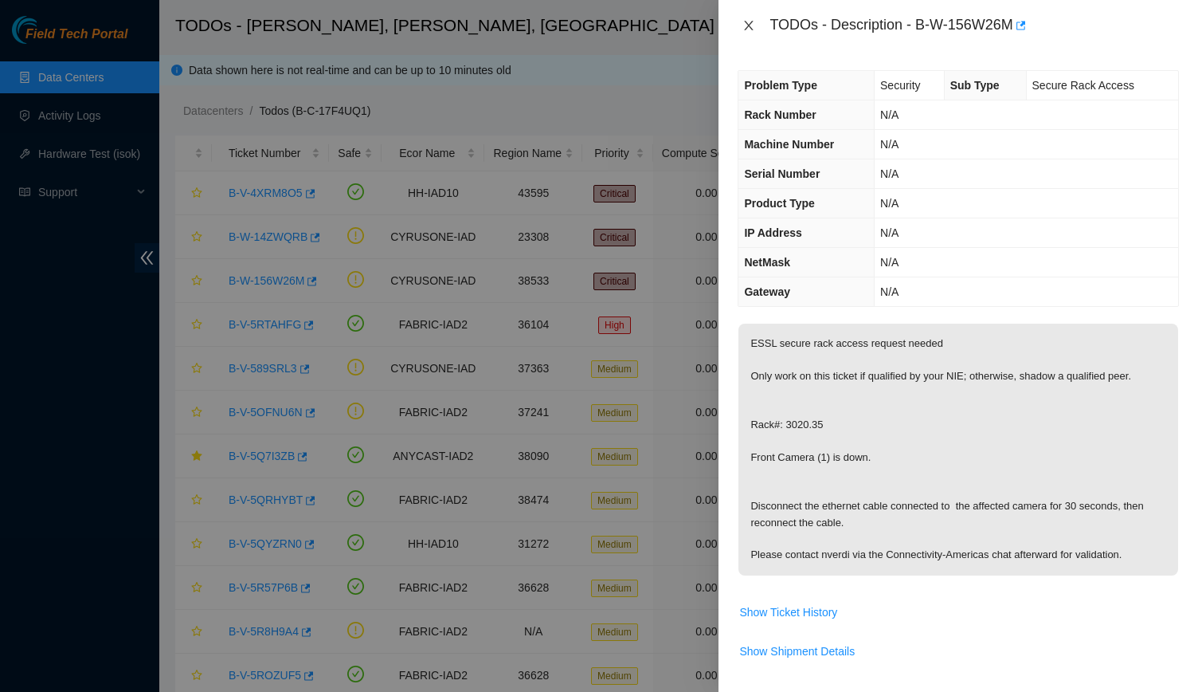
click at [750, 22] on icon "close" at bounding box center [749, 25] width 13 height 13
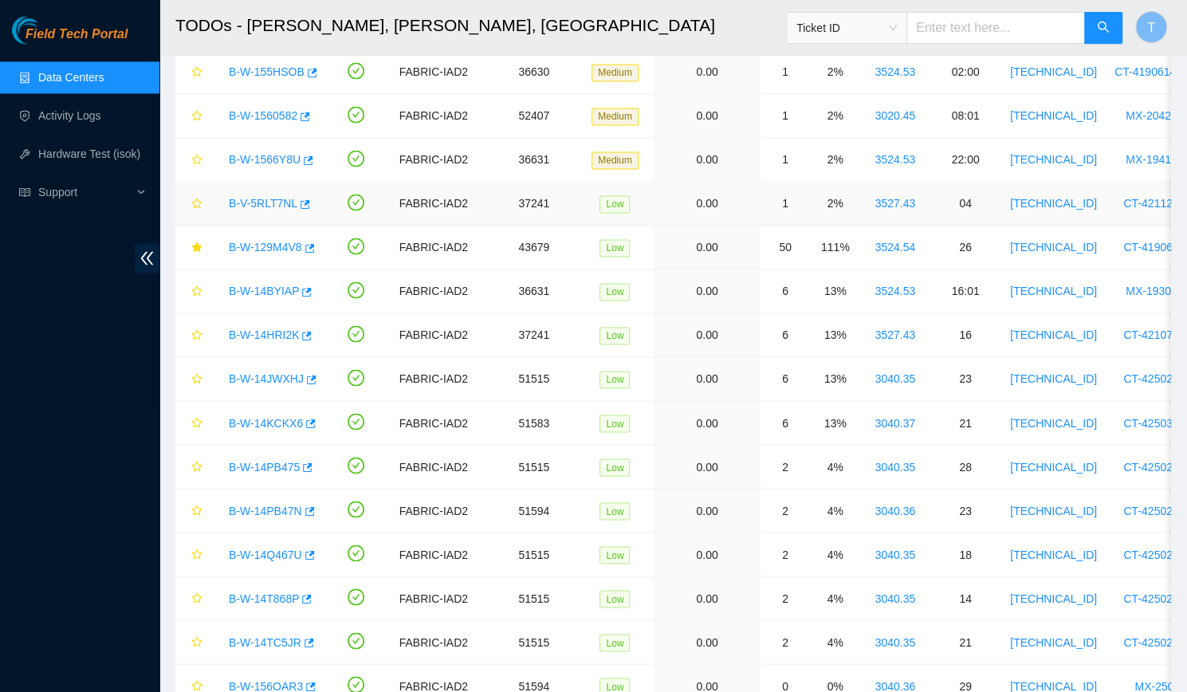
scroll to position [1406, 0]
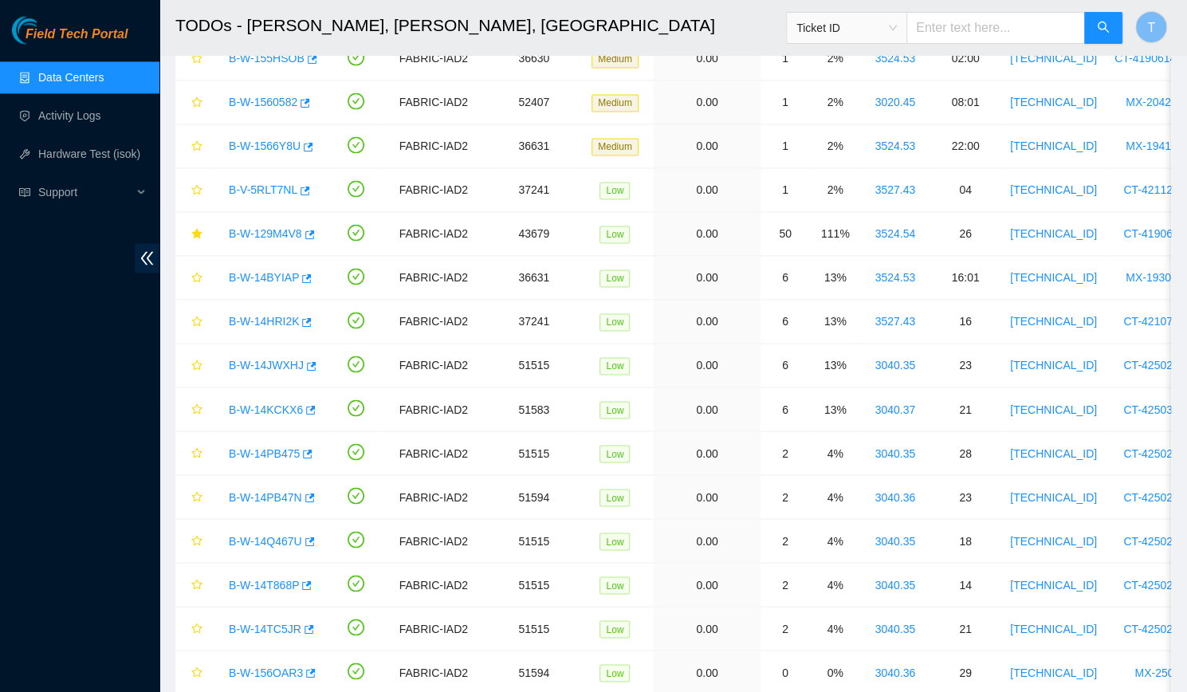
click at [97, 82] on link "Data Centers" at bounding box center [70, 77] width 65 height 13
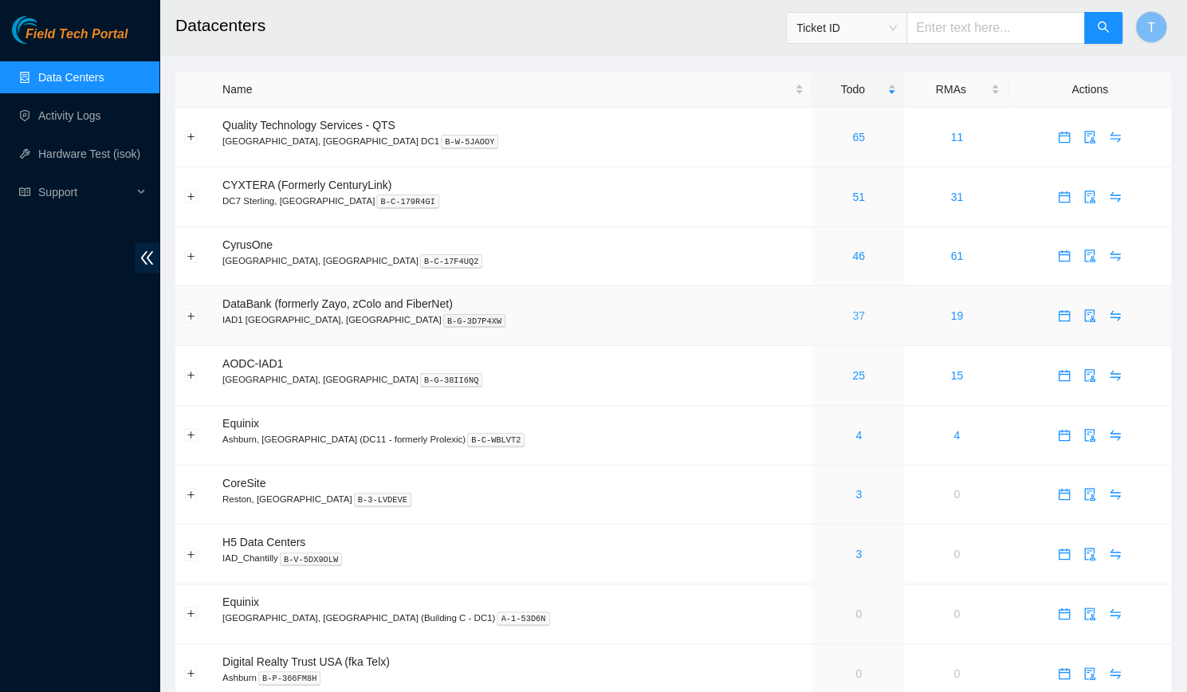
click at [852, 309] on link "37" at bounding box center [858, 315] width 13 height 13
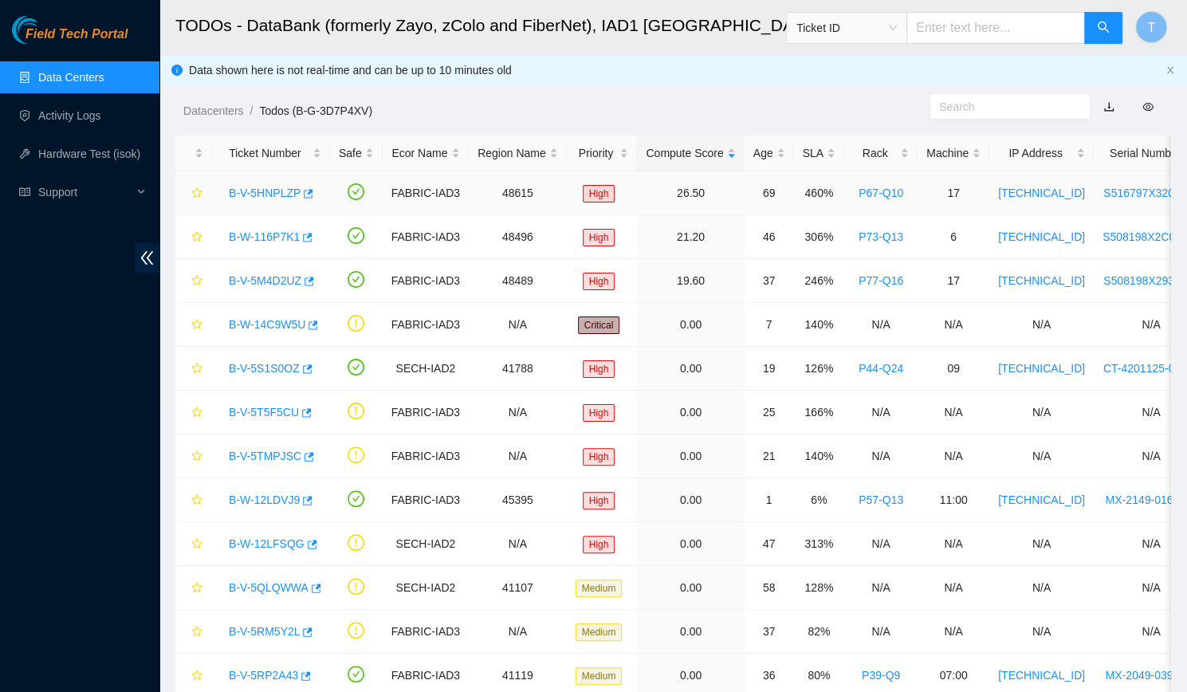
click at [258, 193] on link "B-V-5HNPLZP" at bounding box center [265, 192] width 72 height 13
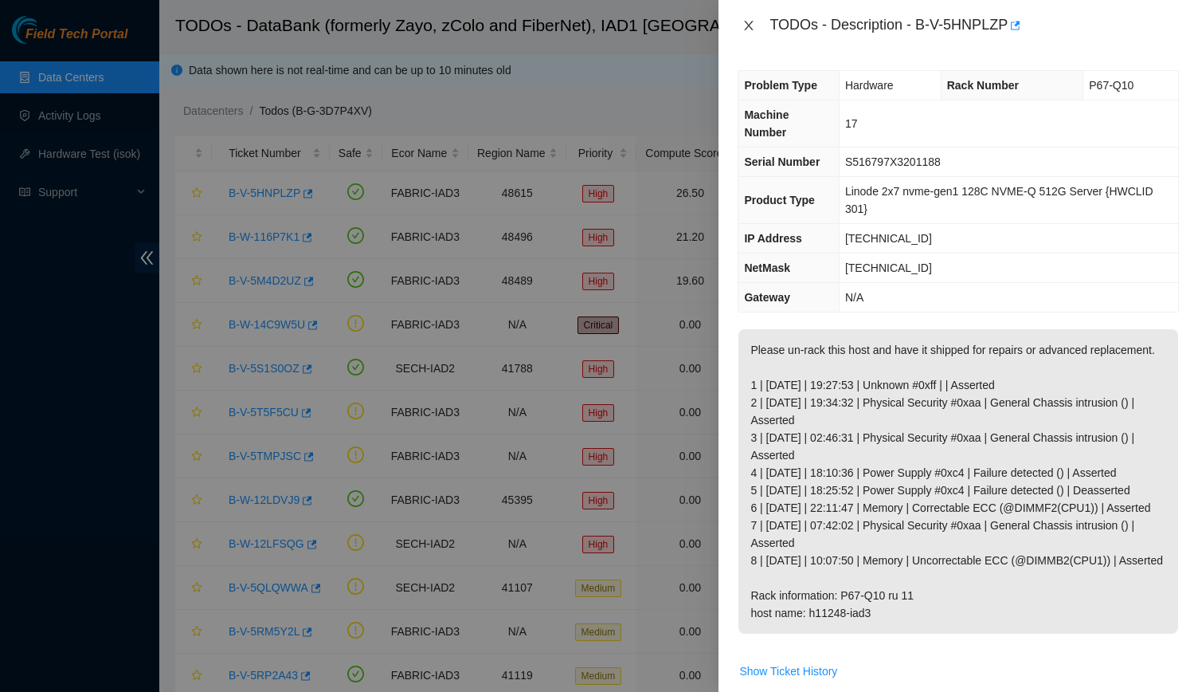
click at [743, 23] on icon "close" at bounding box center [749, 25] width 13 height 13
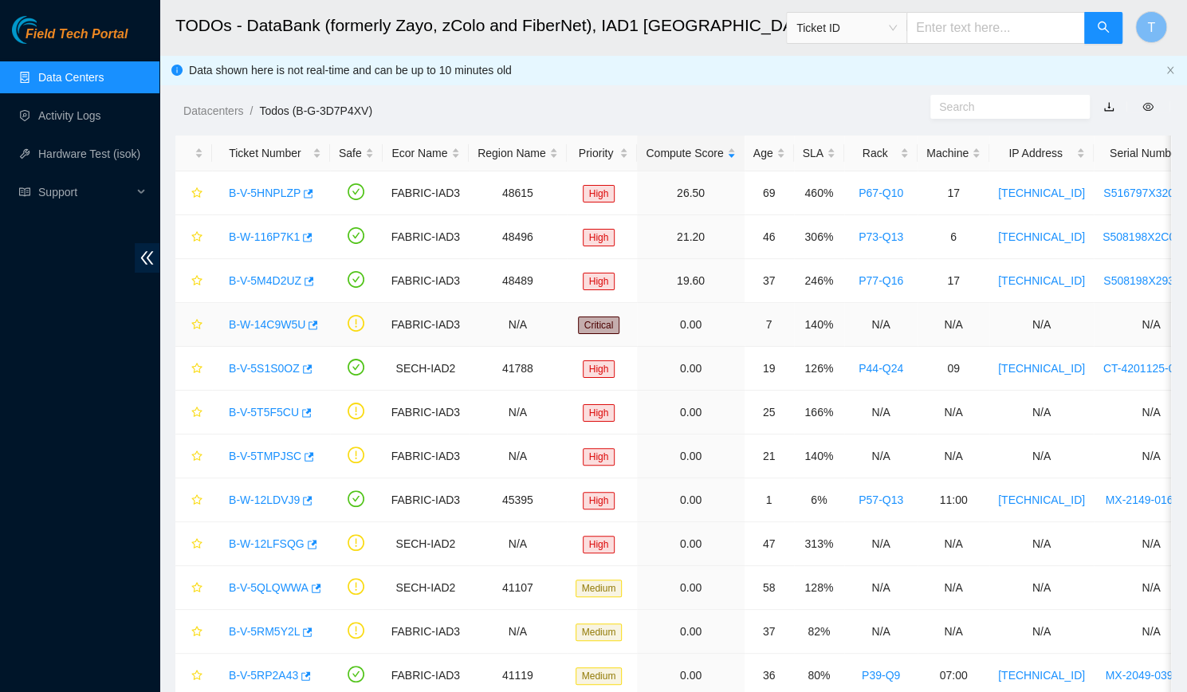
click at [273, 318] on link "B-W-14C9W5U" at bounding box center [267, 324] width 76 height 13
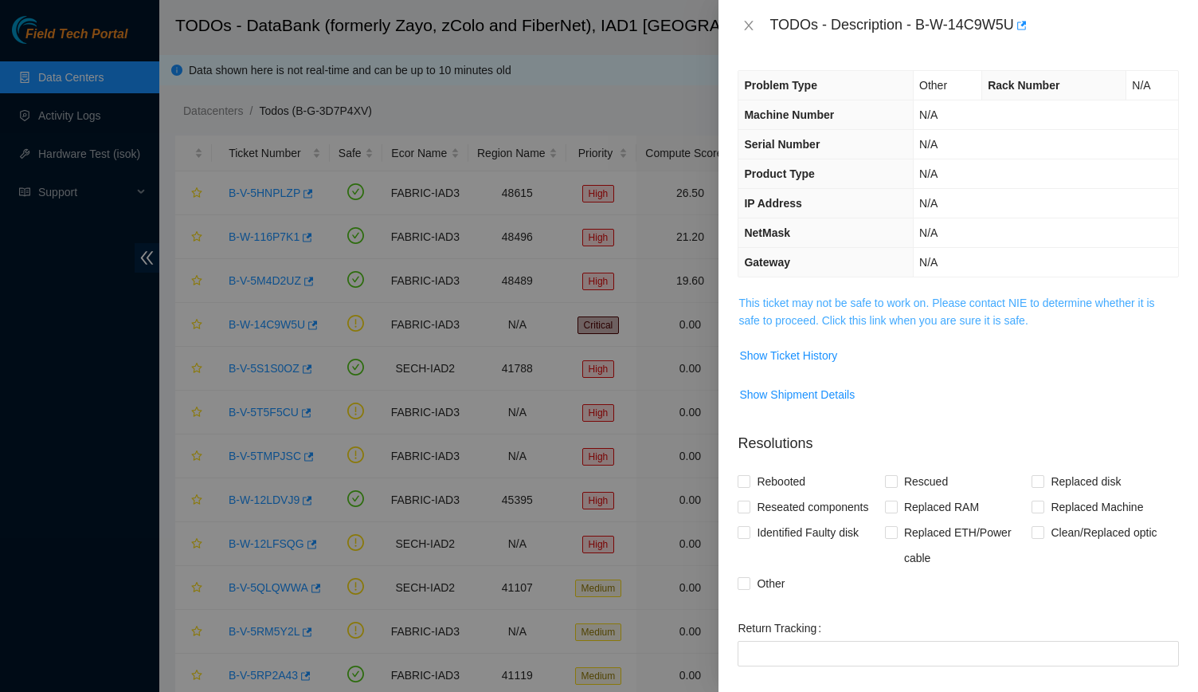
click at [859, 306] on link "This ticket may not be safe to work on. Please contact NIE to determine whether…" at bounding box center [947, 311] width 416 height 30
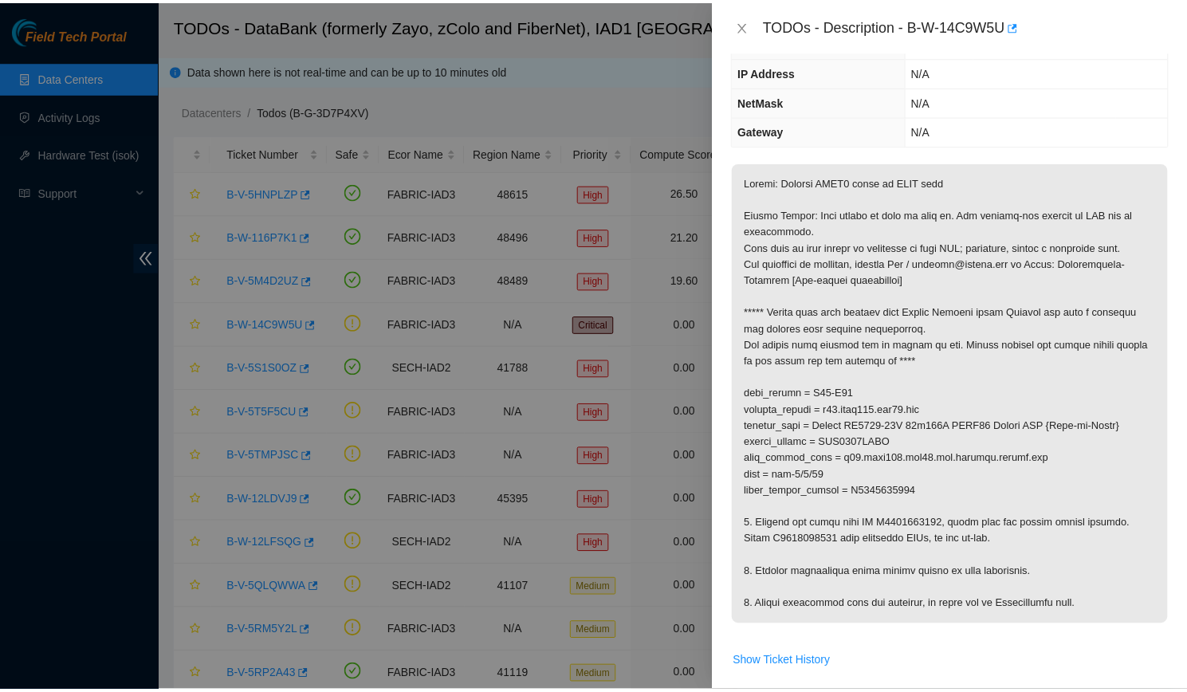
scroll to position [135, 0]
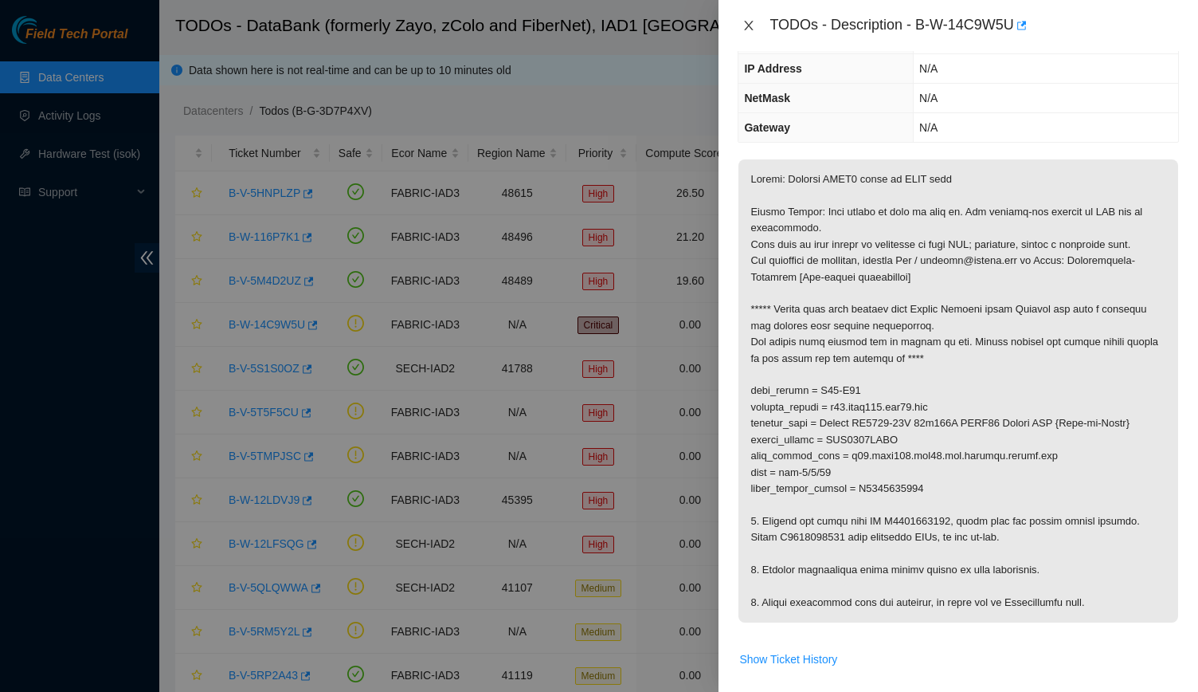
click at [748, 18] on button "Close" at bounding box center [749, 25] width 22 height 15
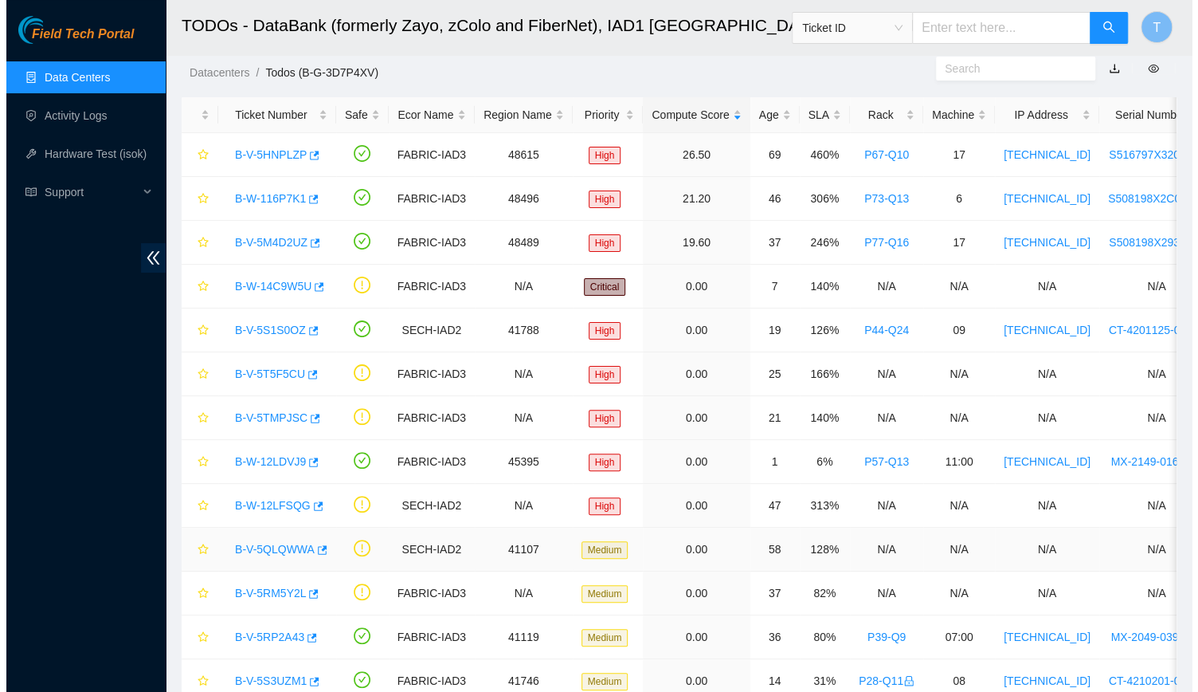
scroll to position [0, 0]
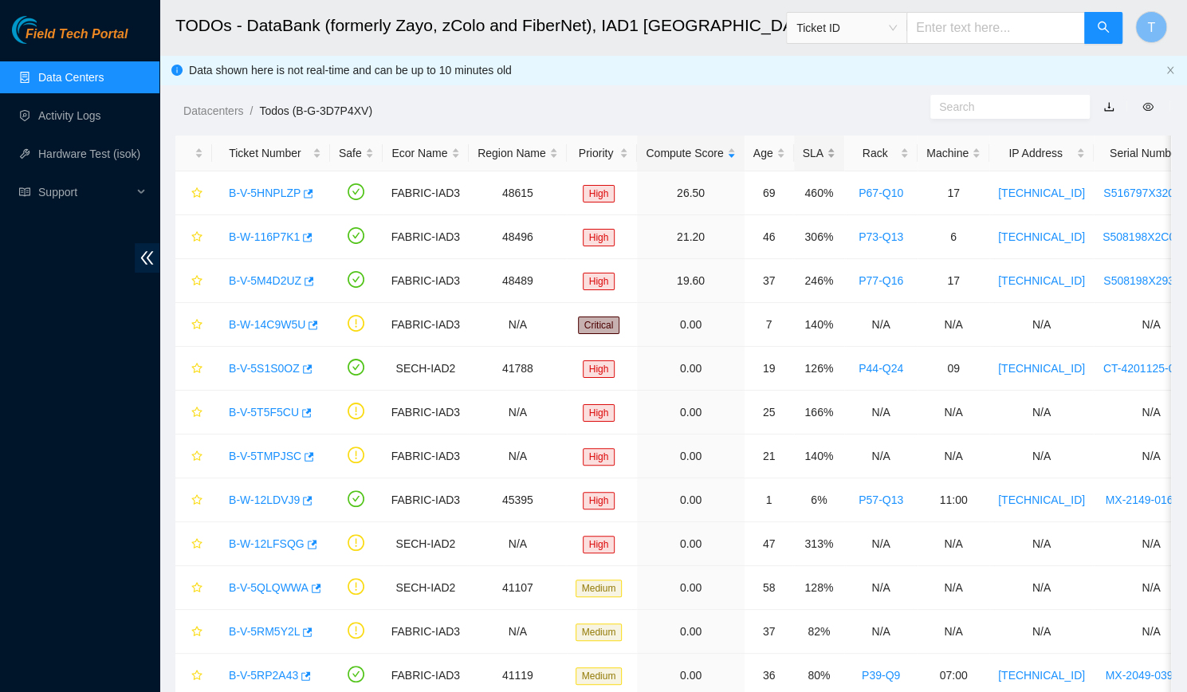
click at [802, 150] on div "SLA" at bounding box center [818, 153] width 33 height 18
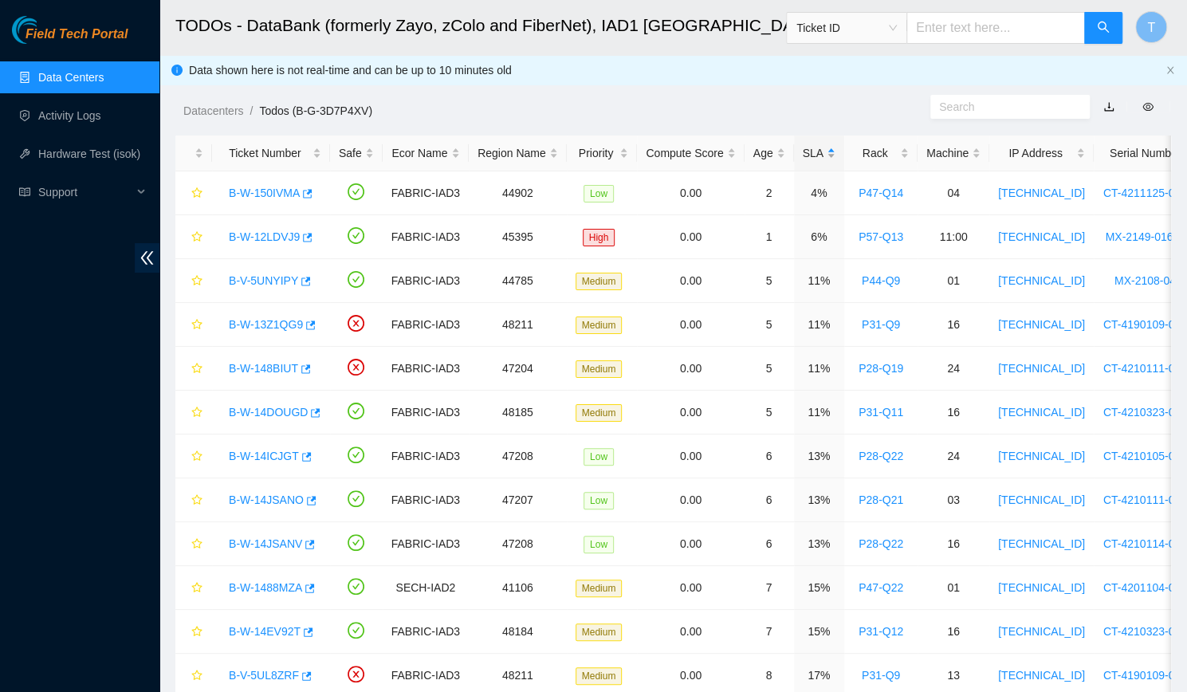
click at [802, 150] on div "SLA" at bounding box center [818, 153] width 33 height 18
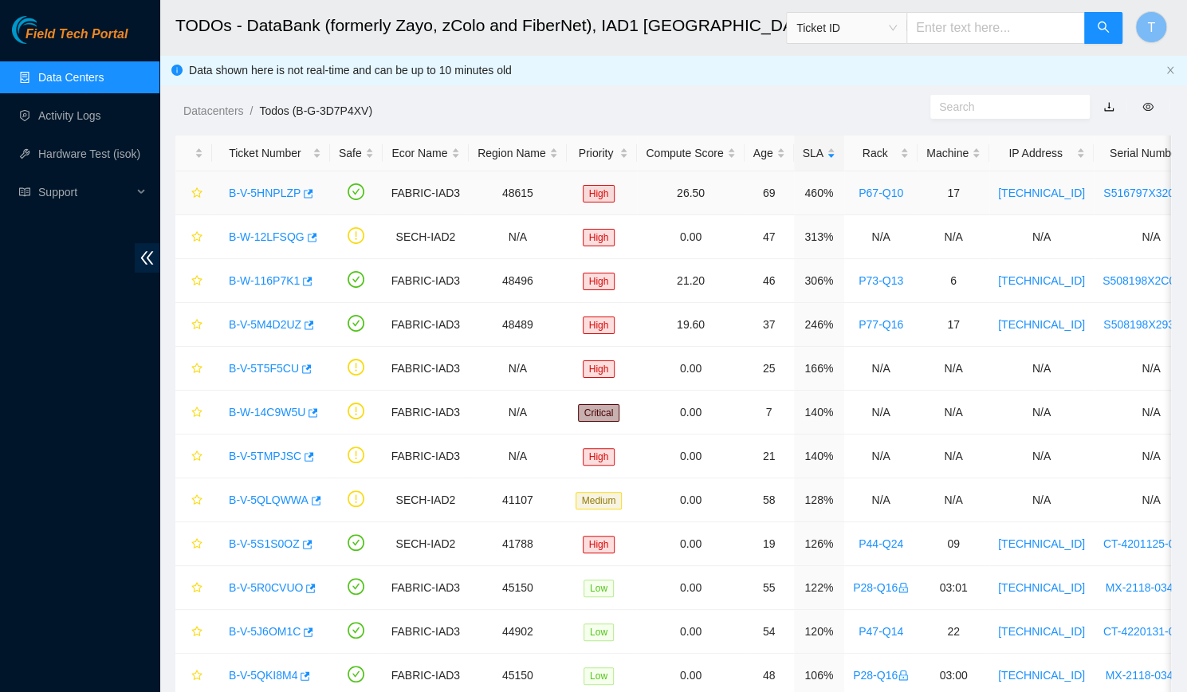
click at [279, 189] on link "B-V-5HNPLZP" at bounding box center [265, 192] width 72 height 13
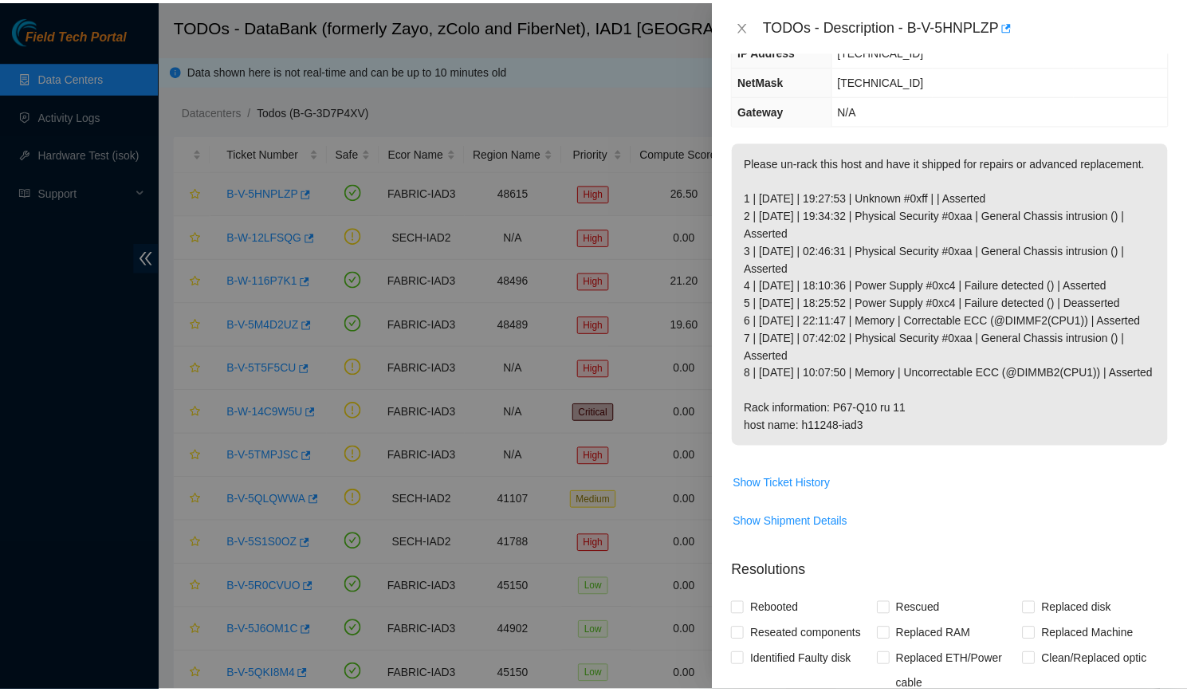
scroll to position [152, 0]
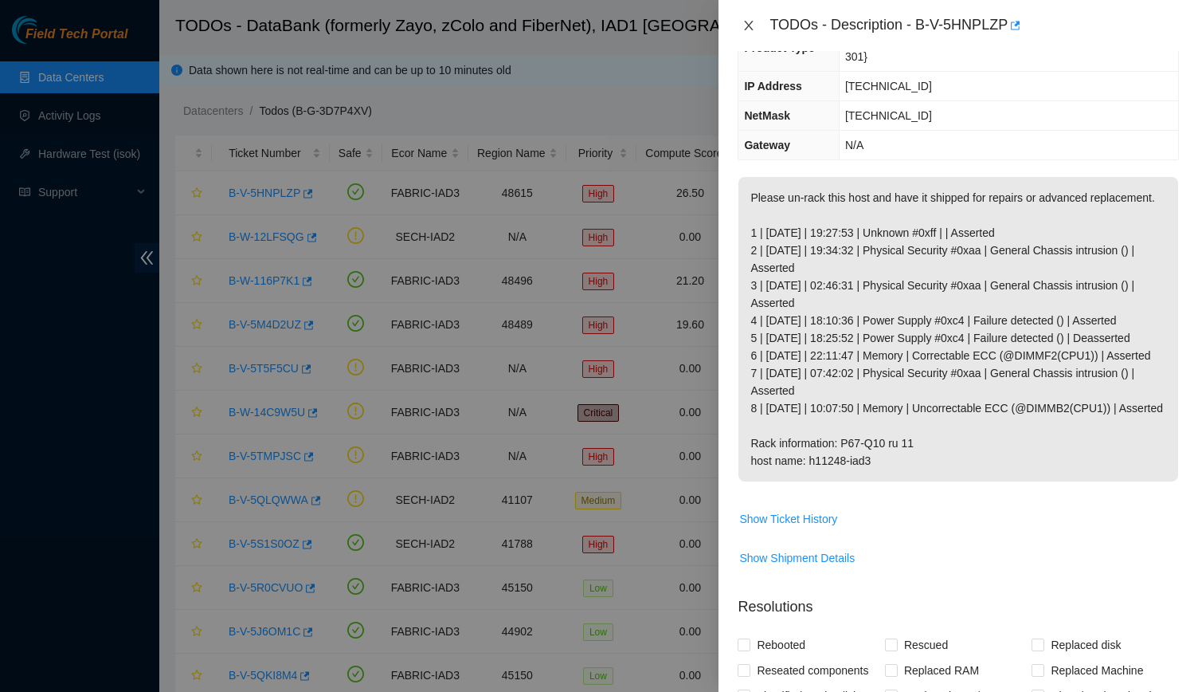
click at [739, 27] on button "Close" at bounding box center [749, 25] width 22 height 15
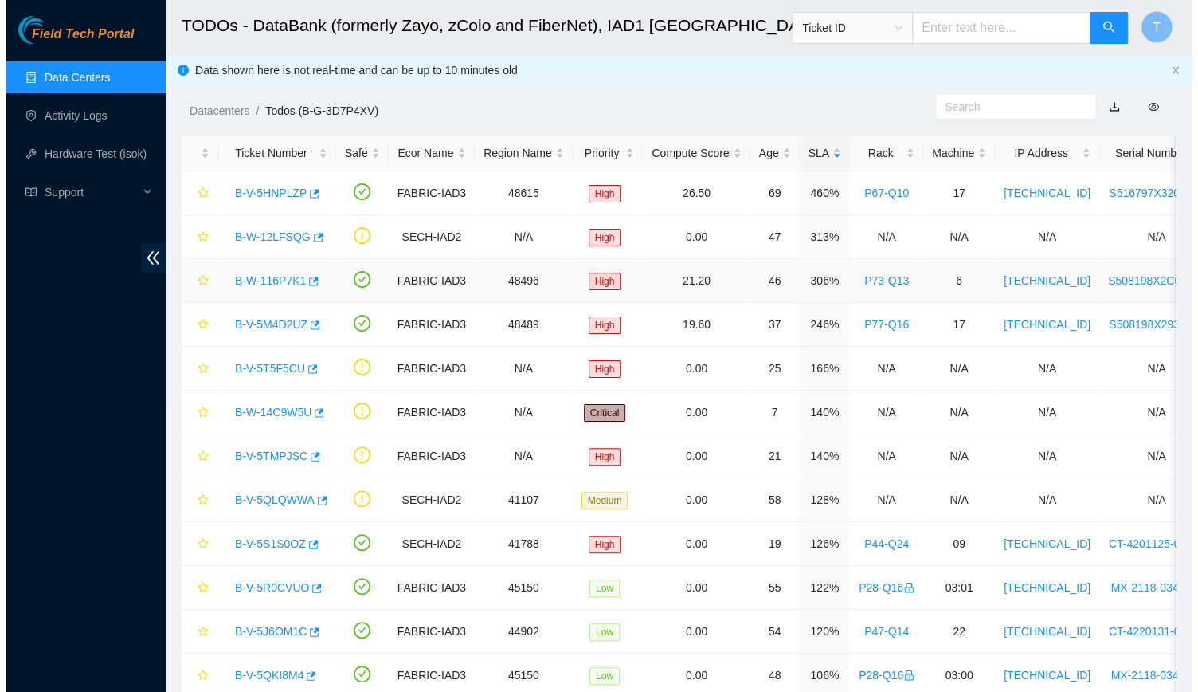
scroll to position [187, 0]
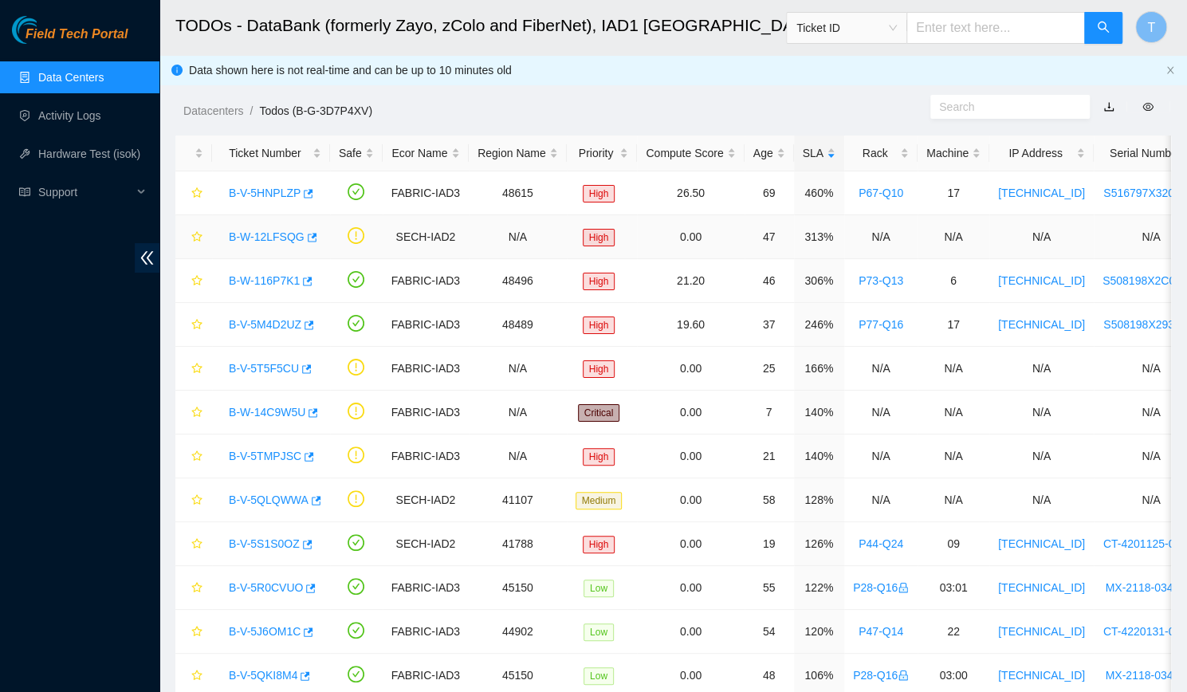
click at [257, 235] on link "B-W-12LFSQG" at bounding box center [267, 236] width 76 height 13
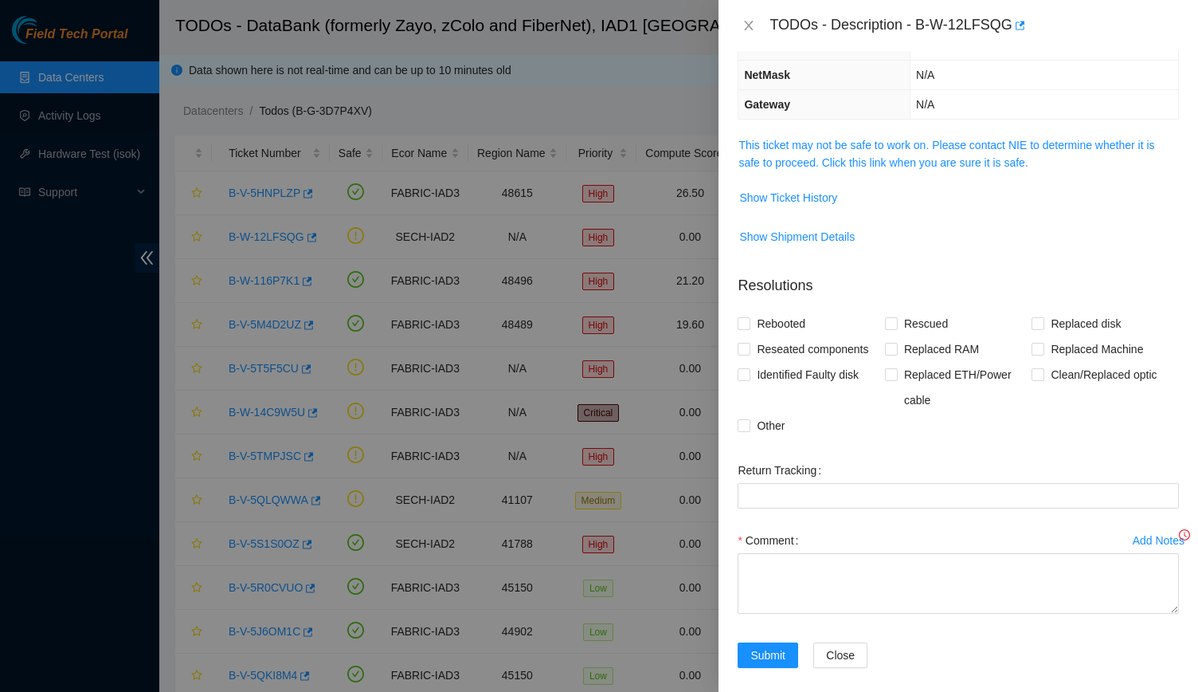
scroll to position [135, 0]
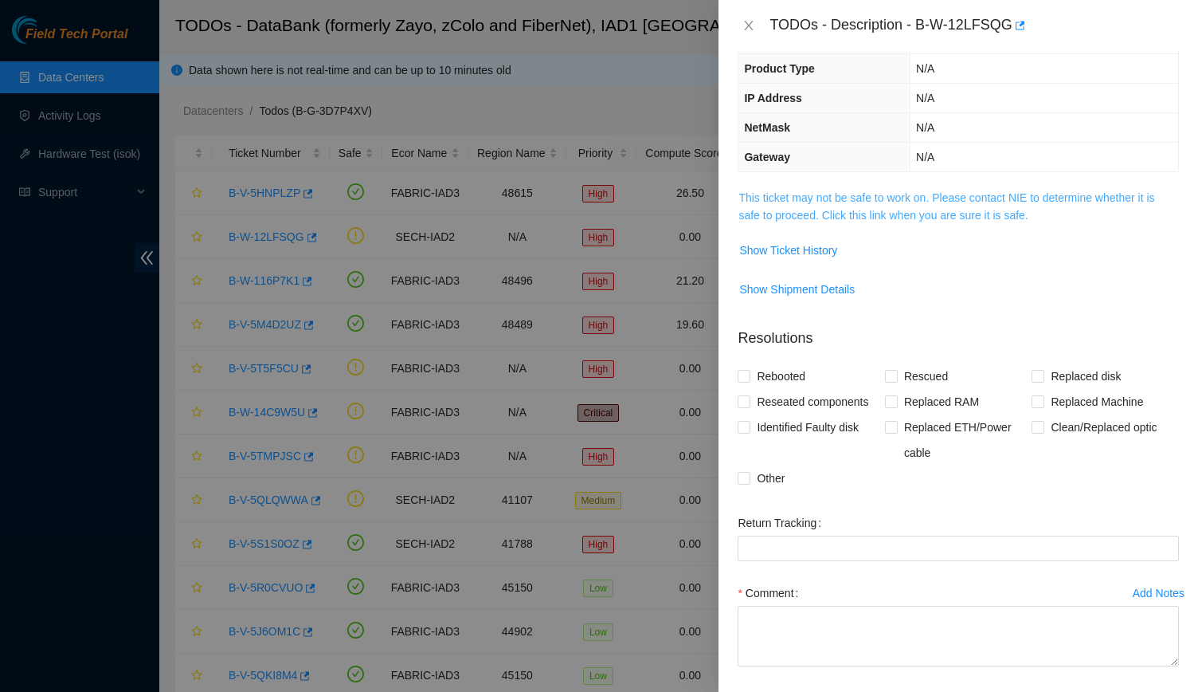
click at [813, 208] on link "This ticket may not be safe to work on. Please contact NIE to determine whether…" at bounding box center [947, 206] width 416 height 30
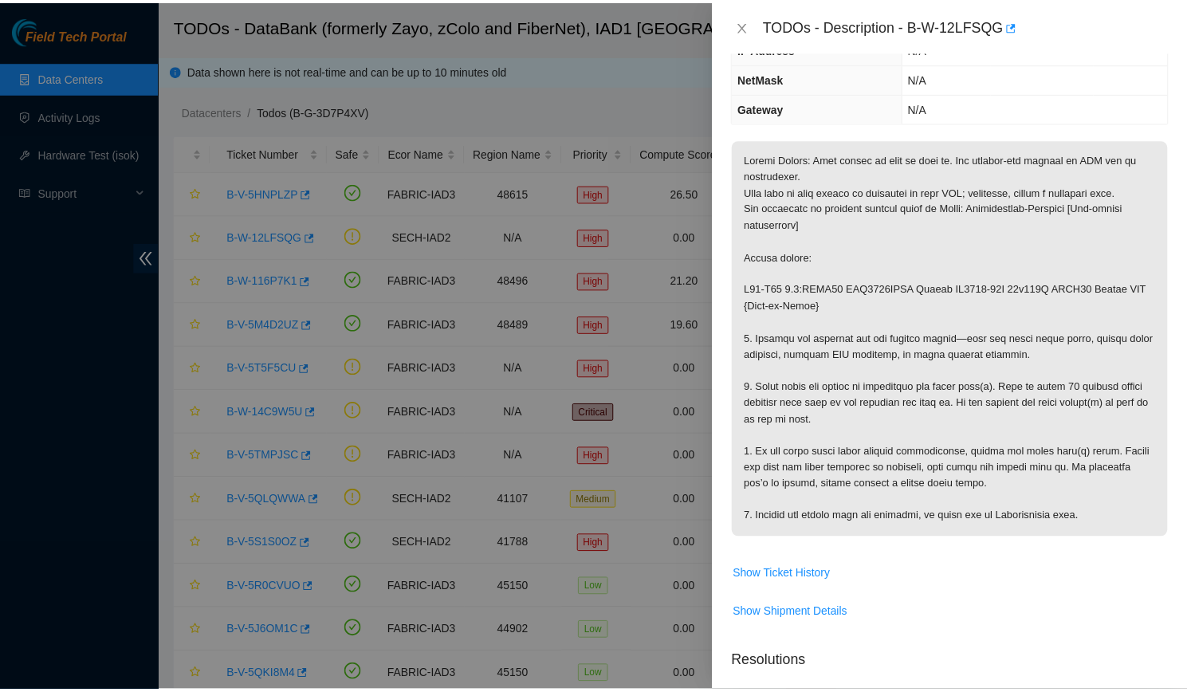
scroll to position [186, 0]
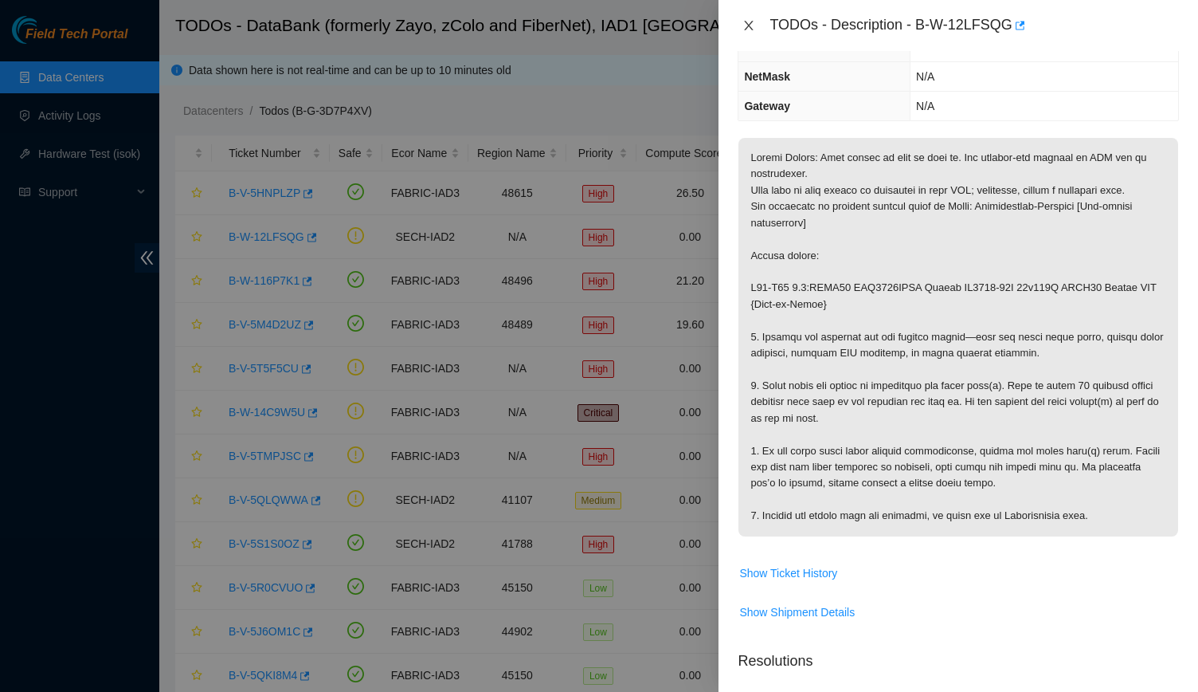
click at [748, 20] on icon "close" at bounding box center [749, 25] width 13 height 13
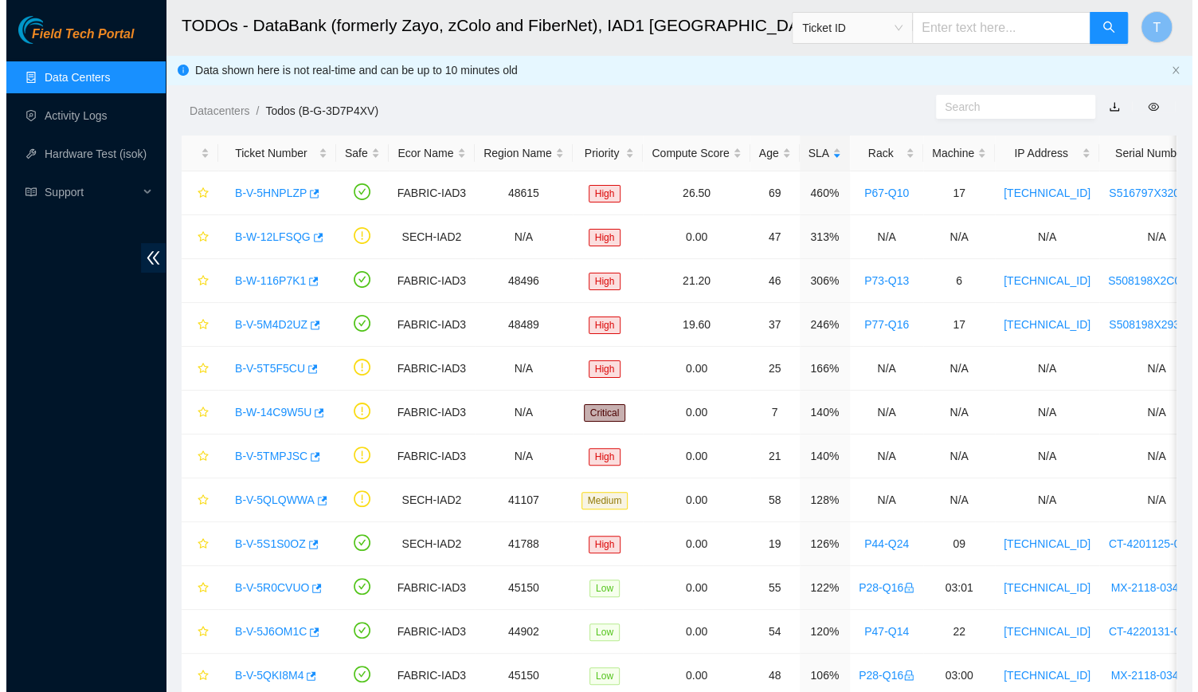
scroll to position [238, 0]
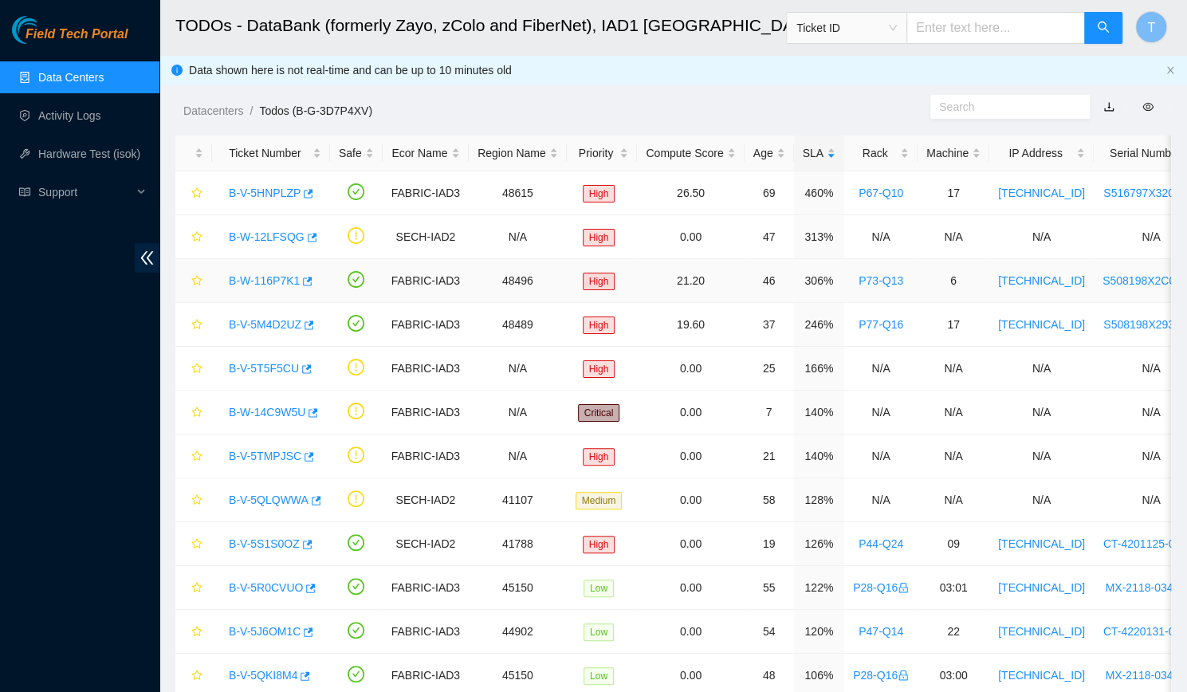
click at [221, 286] on div "B-W-116P7K1" at bounding box center [271, 280] width 100 height 25
click at [238, 286] on link "B-W-116P7K1" at bounding box center [264, 280] width 71 height 13
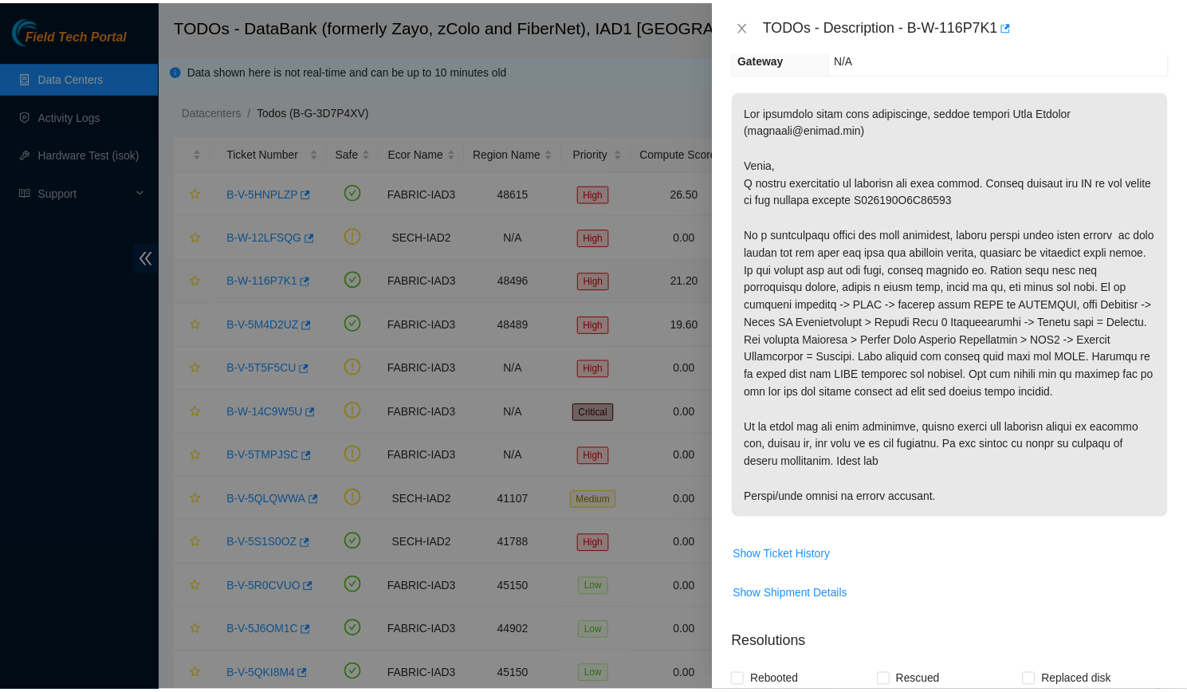
scroll to position [221, 0]
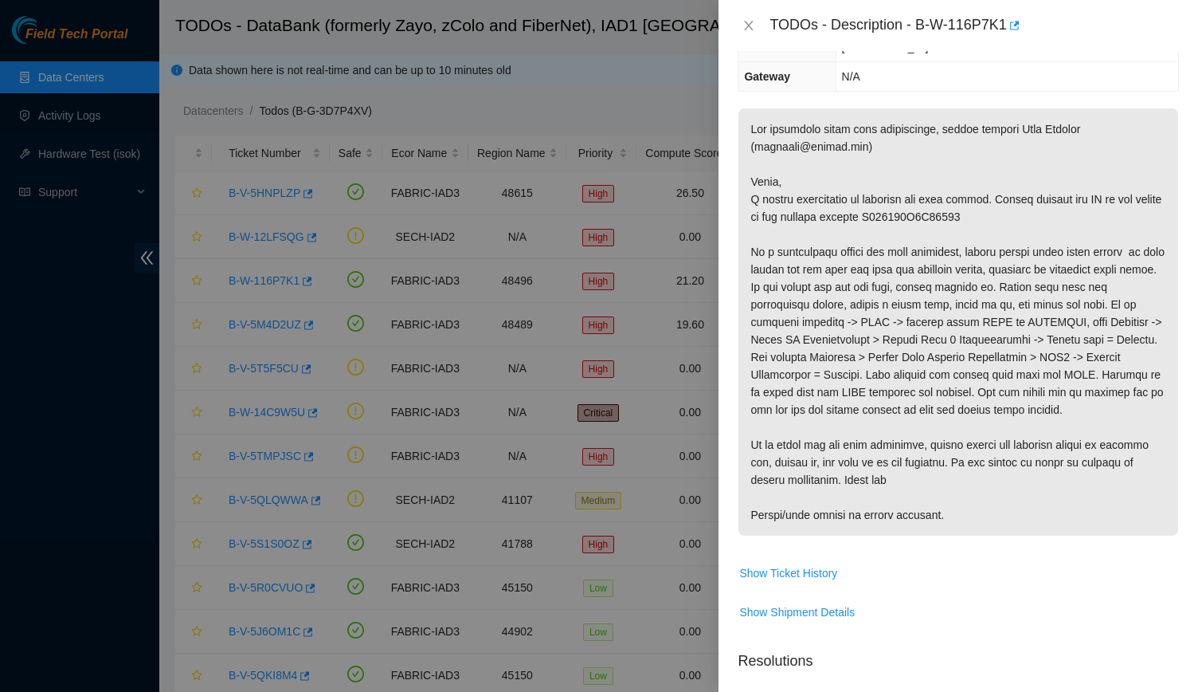
click at [736, 28] on div "TODOs - Description - B-W-116P7K1" at bounding box center [959, 25] width 480 height 51
click at [746, 22] on icon "close" at bounding box center [749, 26] width 9 height 10
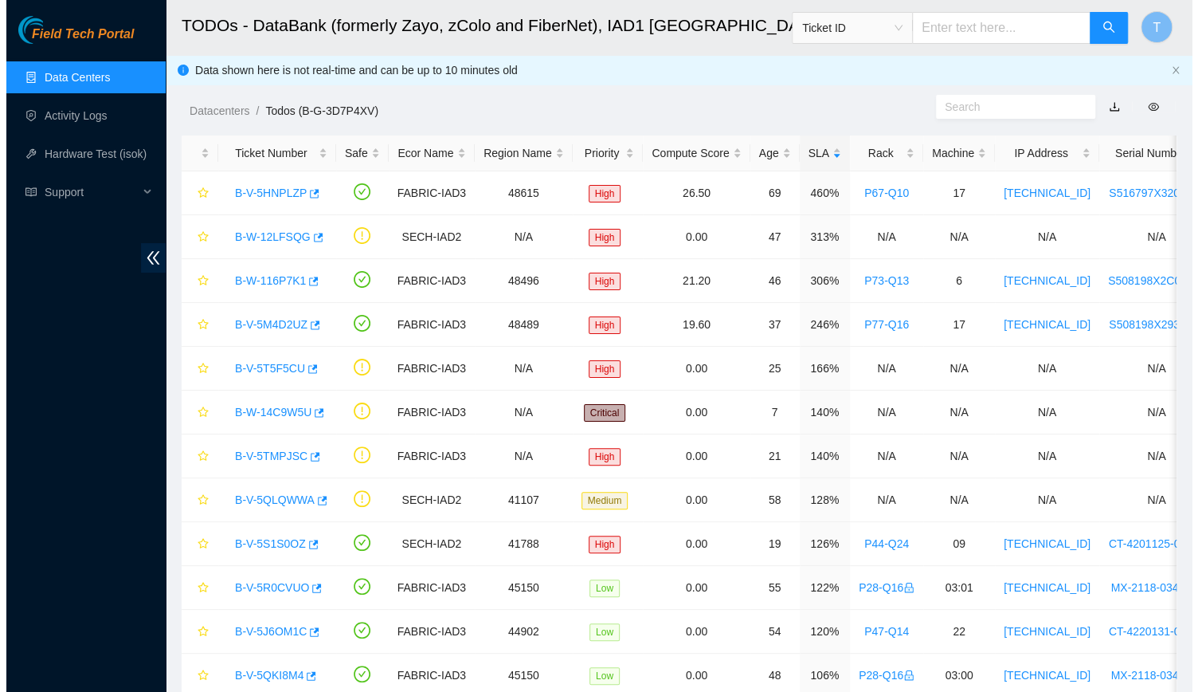
scroll to position [238, 0]
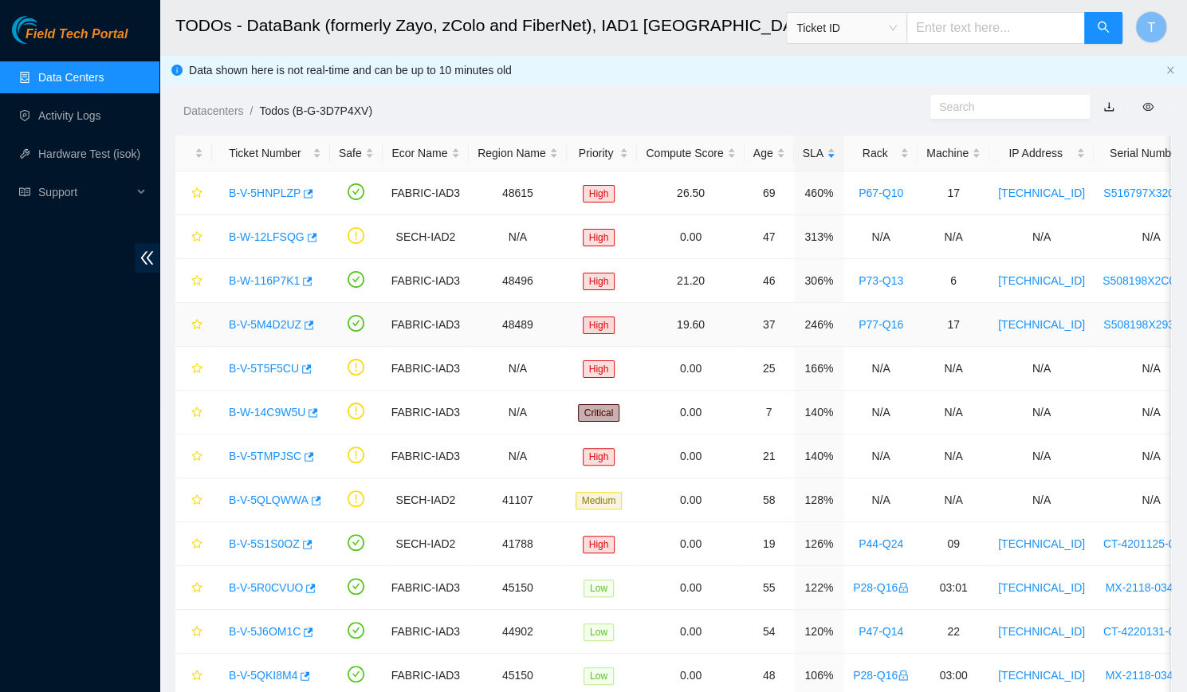
click at [260, 320] on link "B-V-5M4D2UZ" at bounding box center [265, 324] width 73 height 13
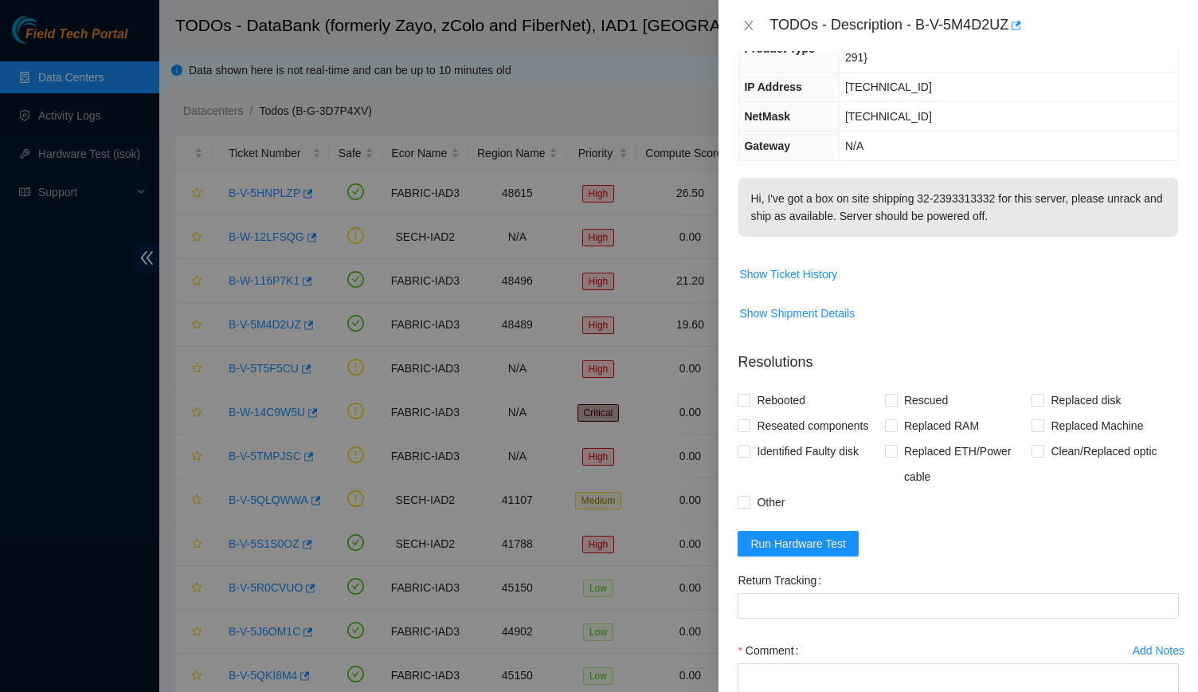
scroll to position [144, 0]
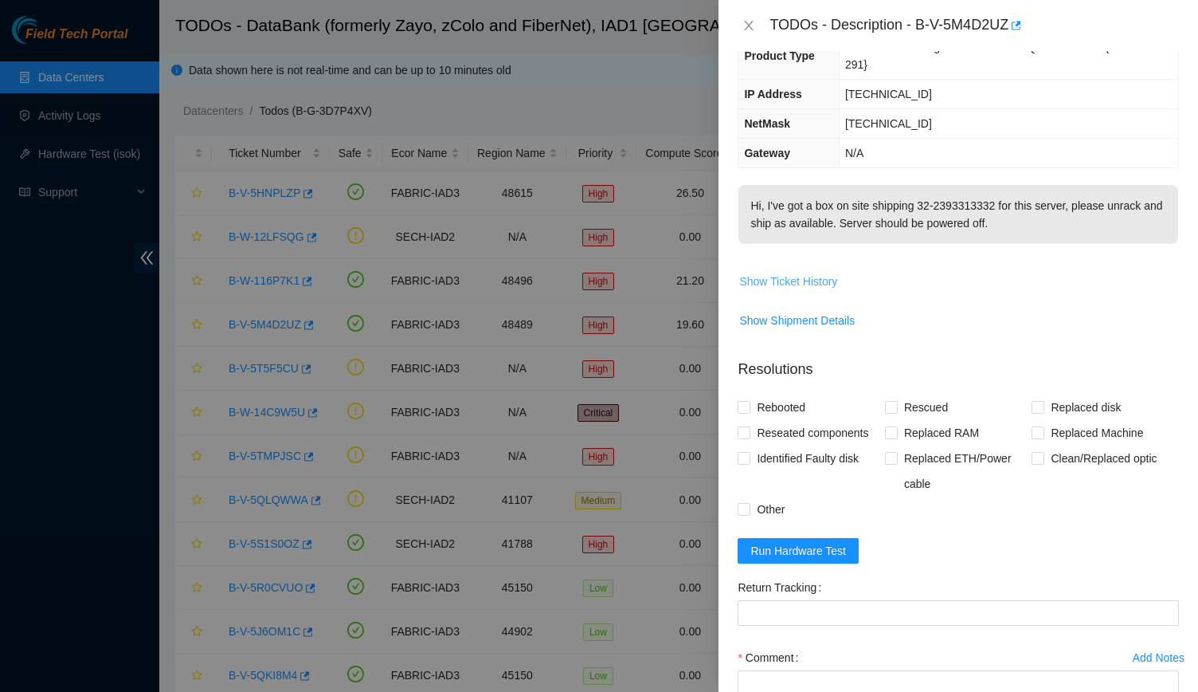
click at [792, 281] on span "Show Ticket History" at bounding box center [788, 282] width 98 height 18
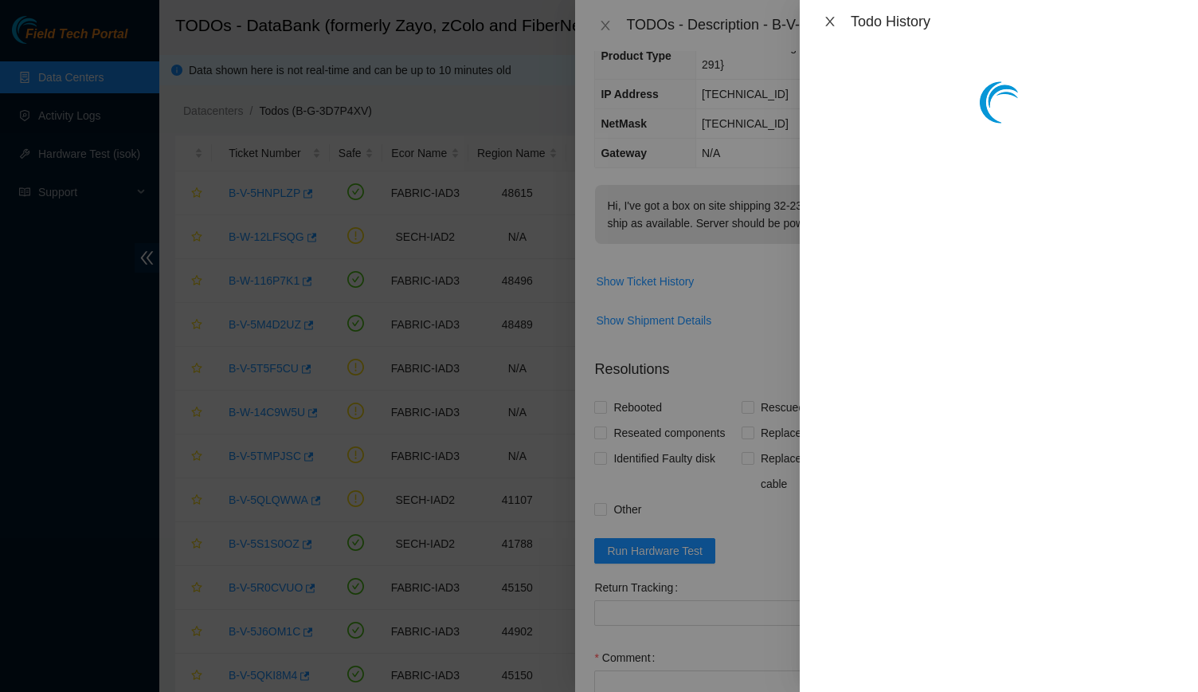
click at [839, 28] on button "Close" at bounding box center [830, 21] width 22 height 15
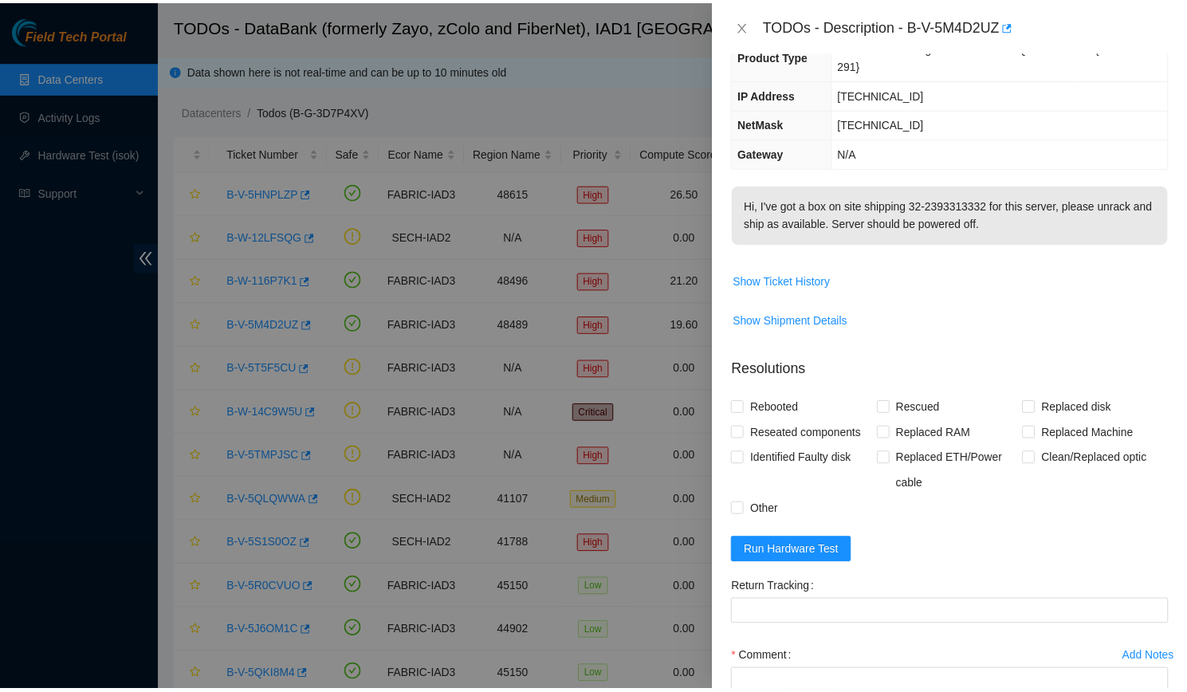
scroll to position [0, 0]
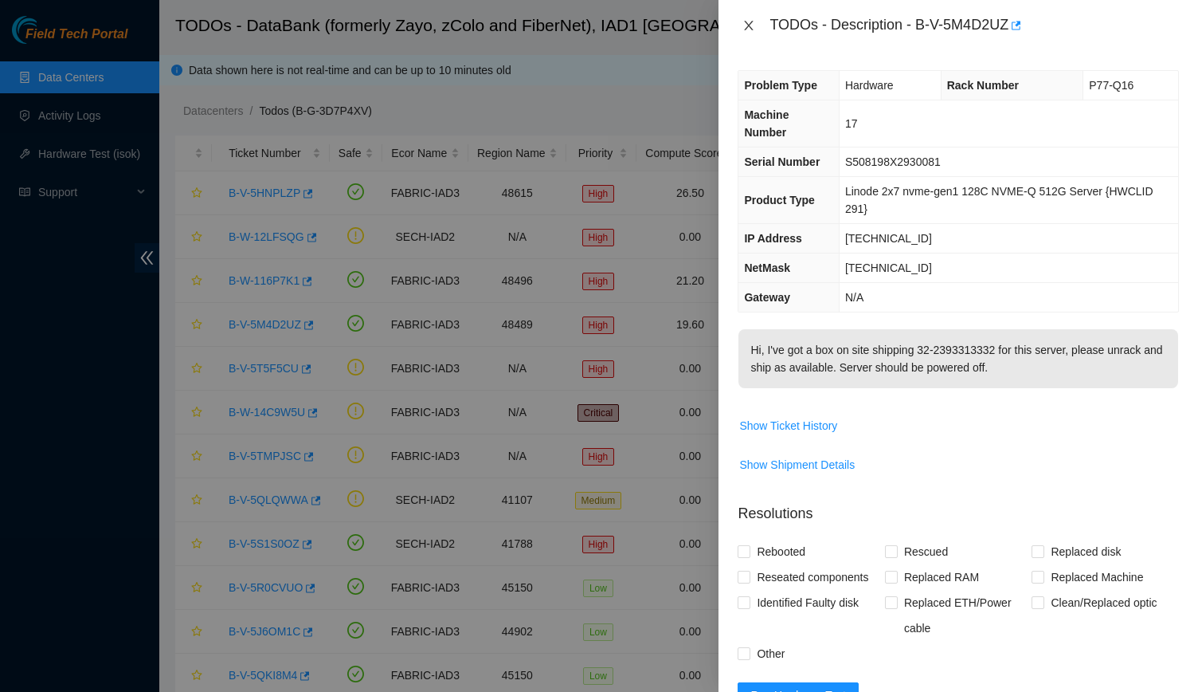
click at [743, 25] on div "TODOs - Description - B-V-5M4D2UZ" at bounding box center [959, 25] width 480 height 51
click at [743, 25] on icon "close" at bounding box center [749, 25] width 13 height 13
